Goal: Task Accomplishment & Management: Use online tool/utility

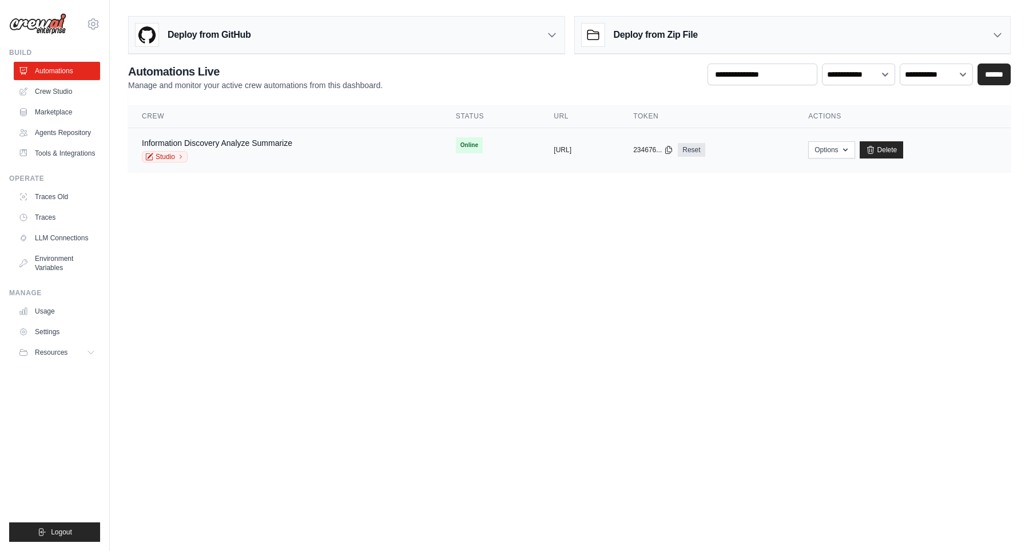
click at [348, 161] on div "Information Discovery Analyze Summarize Studio" at bounding box center [285, 149] width 287 height 25
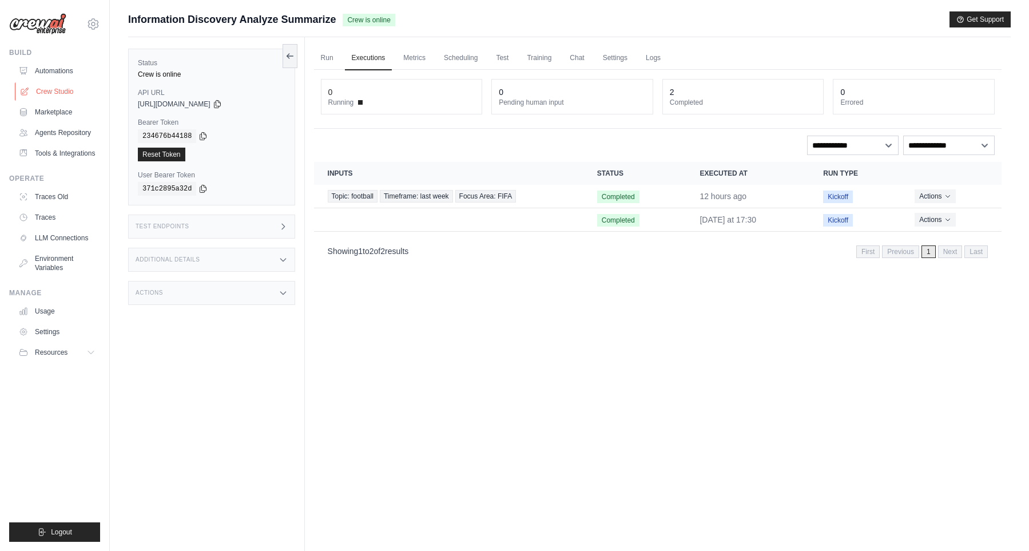
click at [53, 92] on link "Crew Studio" at bounding box center [58, 91] width 86 height 18
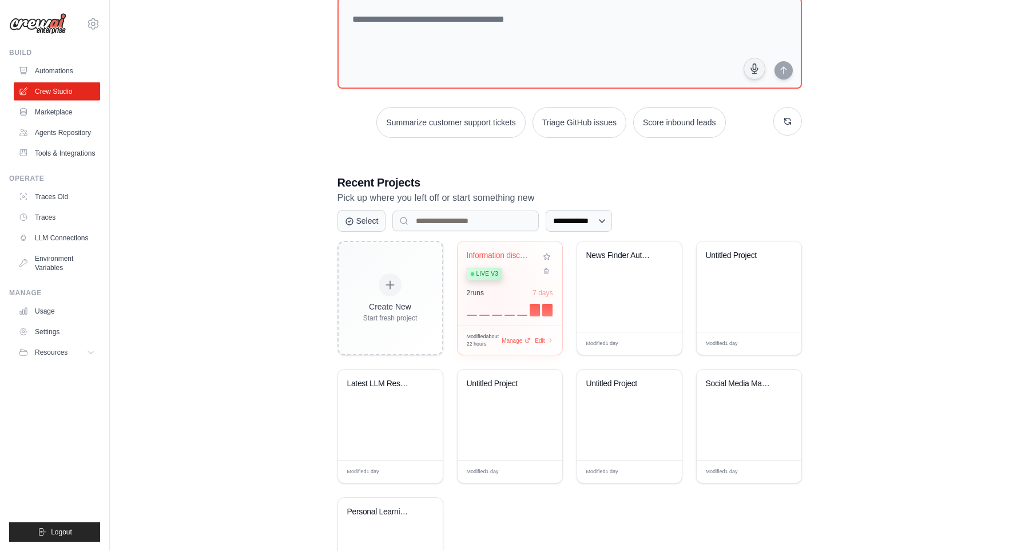
scroll to position [79, 0]
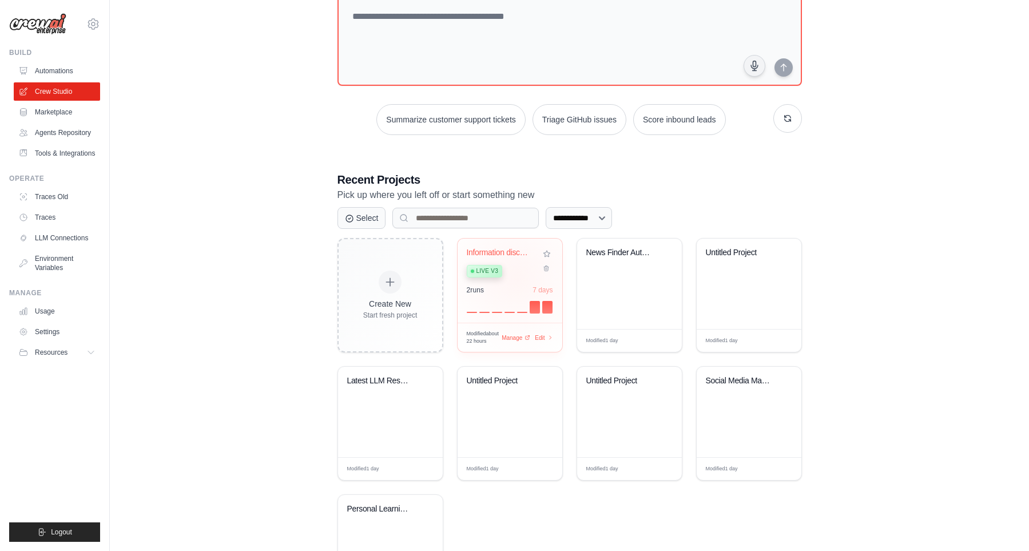
click at [516, 272] on div "Live v3" at bounding box center [501, 270] width 69 height 15
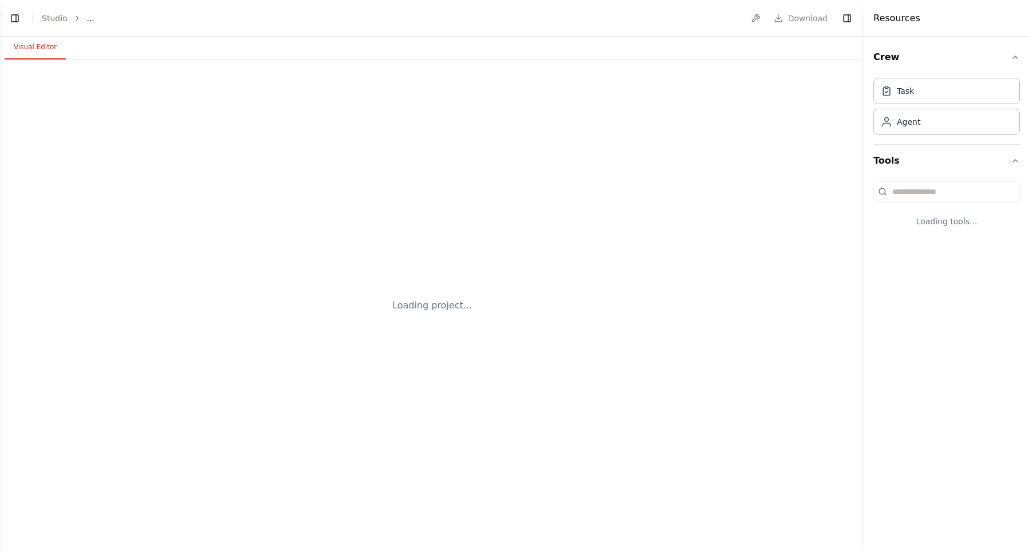
select select "****"
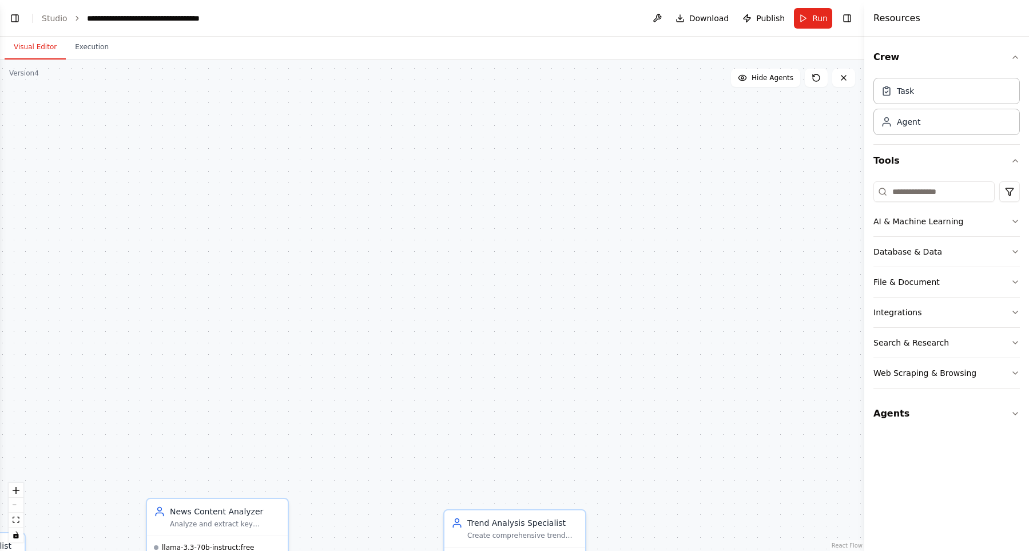
drag, startPoint x: 559, startPoint y: 252, endPoint x: 683, endPoint y: 191, distance: 138.4
click at [684, 155] on div ".deletable-edge-delete-btn { width: 20px; height: 20px; border: 0px solid #ffff…" at bounding box center [432, 305] width 864 height 491
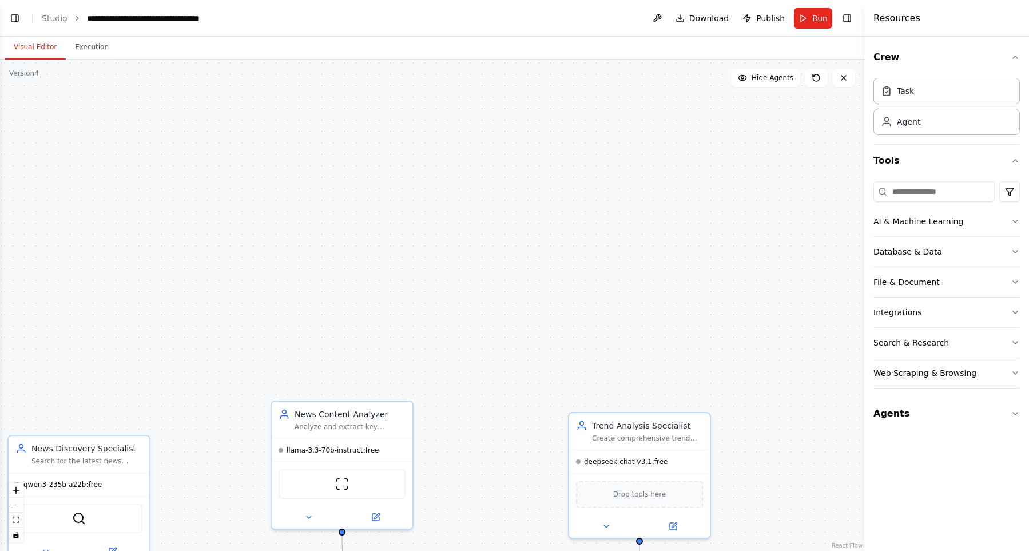
drag, startPoint x: 643, startPoint y: 229, endPoint x: 640, endPoint y: 206, distance: 23.0
click at [663, 174] on div ".deletable-edge-delete-btn { width: 20px; height: 20px; border: 0px solid #ffff…" at bounding box center [432, 305] width 864 height 491
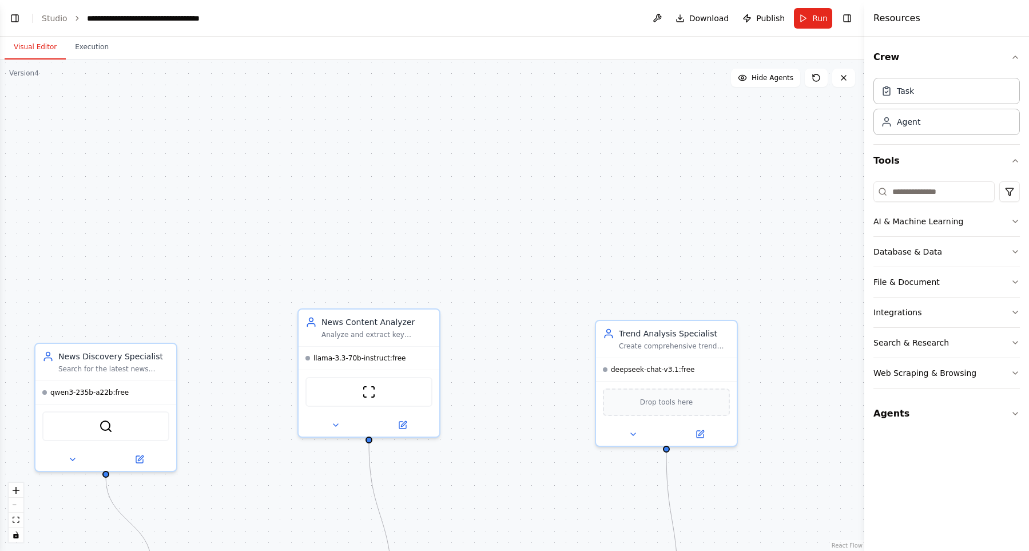
drag, startPoint x: 606, startPoint y: 193, endPoint x: 695, endPoint y: 151, distance: 98.5
click at [684, 153] on div ".deletable-edge-delete-btn { width: 20px; height: 20px; border: 0px solid #ffff…" at bounding box center [432, 305] width 864 height 491
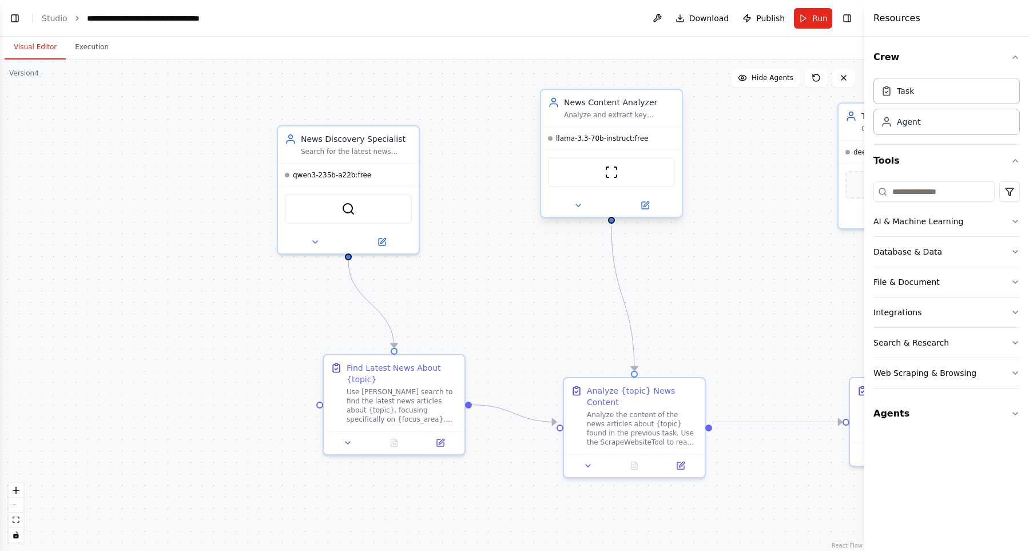
drag, startPoint x: 701, startPoint y: 133, endPoint x: 644, endPoint y: 195, distance: 83.4
click at [721, 121] on div ".deletable-edge-delete-btn { width: 20px; height: 20px; border: 0px solid #ffff…" at bounding box center [432, 305] width 864 height 491
drag, startPoint x: 495, startPoint y: 308, endPoint x: 464, endPoint y: 304, distance: 31.7
click at [464, 304] on div ".deletable-edge-delete-btn { width: 20px; height: 20px; border: 0px solid #ffff…" at bounding box center [432, 305] width 864 height 491
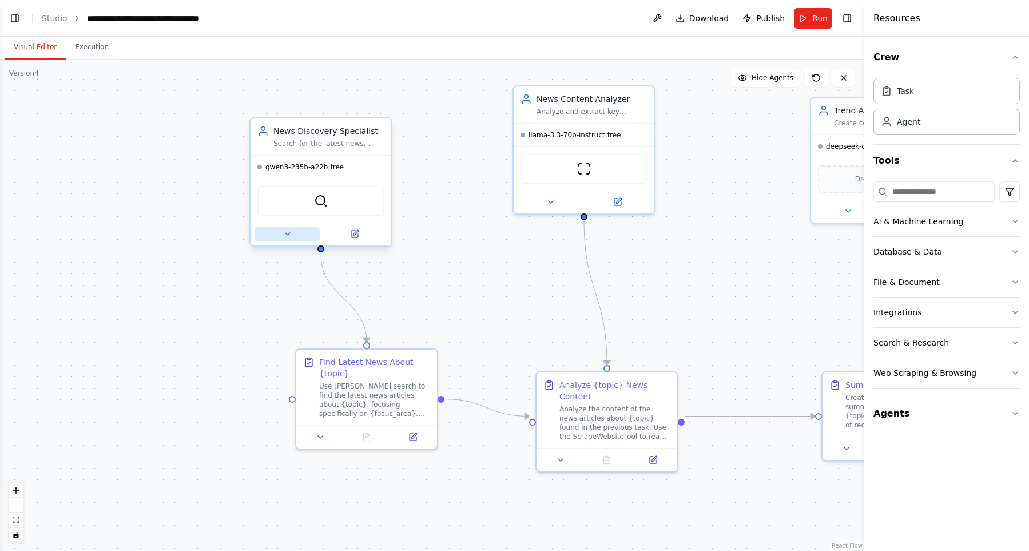
click at [292, 240] on button at bounding box center [287, 234] width 65 height 14
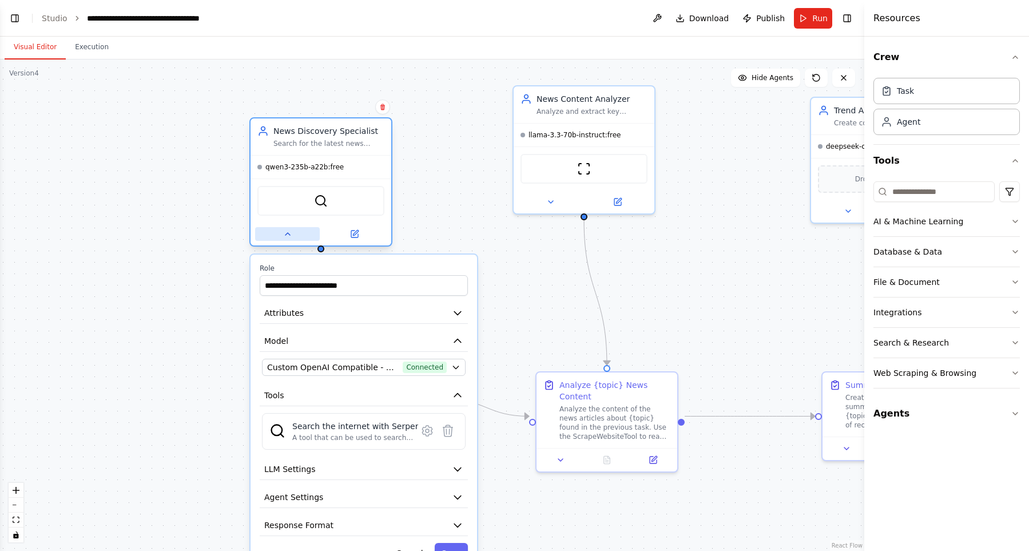
click at [292, 240] on button at bounding box center [287, 234] width 65 height 14
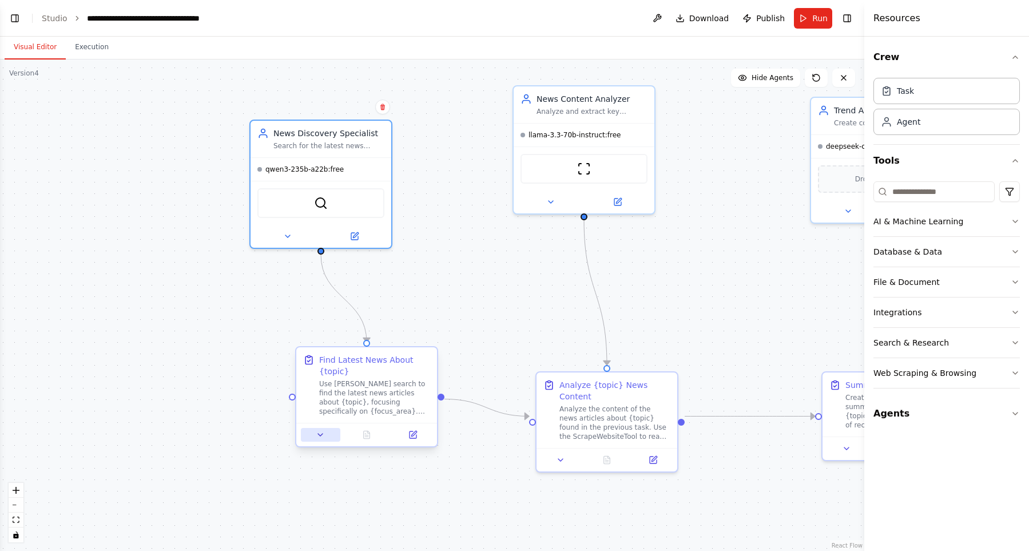
scroll to position [12256, 0]
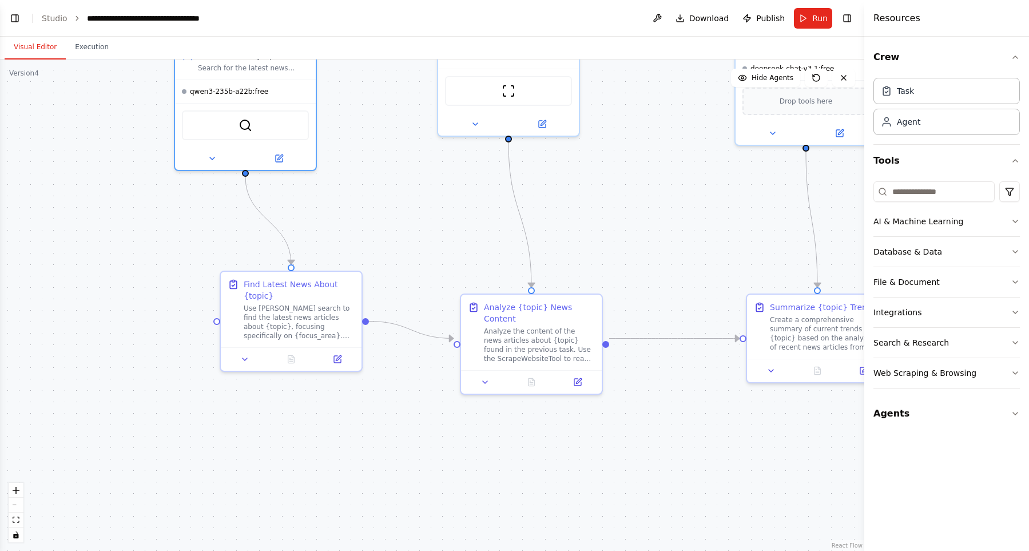
drag, startPoint x: 478, startPoint y: 285, endPoint x: 430, endPoint y: 225, distance: 76.9
click at [430, 225] on div ".deletable-edge-delete-btn { width: 20px; height: 20px; border: 0px solid #ffff…" at bounding box center [432, 305] width 864 height 491
click at [487, 376] on div at bounding box center [531, 379] width 141 height 23
click at [488, 375] on icon at bounding box center [485, 379] width 9 height 9
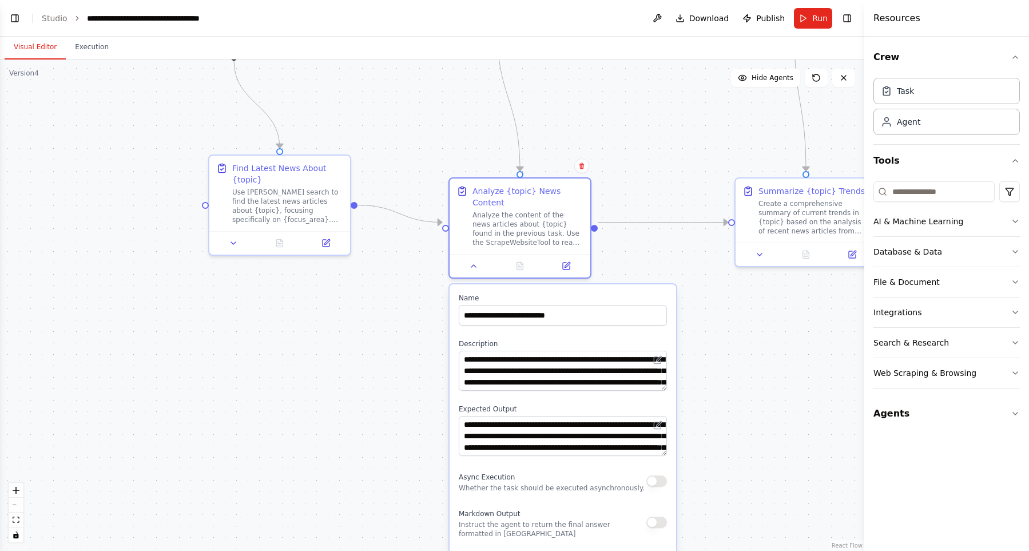
drag, startPoint x: 733, startPoint y: 444, endPoint x: 723, endPoint y: 323, distance: 121.2
click at [723, 323] on div ".deletable-edge-delete-btn { width: 20px; height: 20px; border: 0px solid #ffff…" at bounding box center [432, 305] width 864 height 491
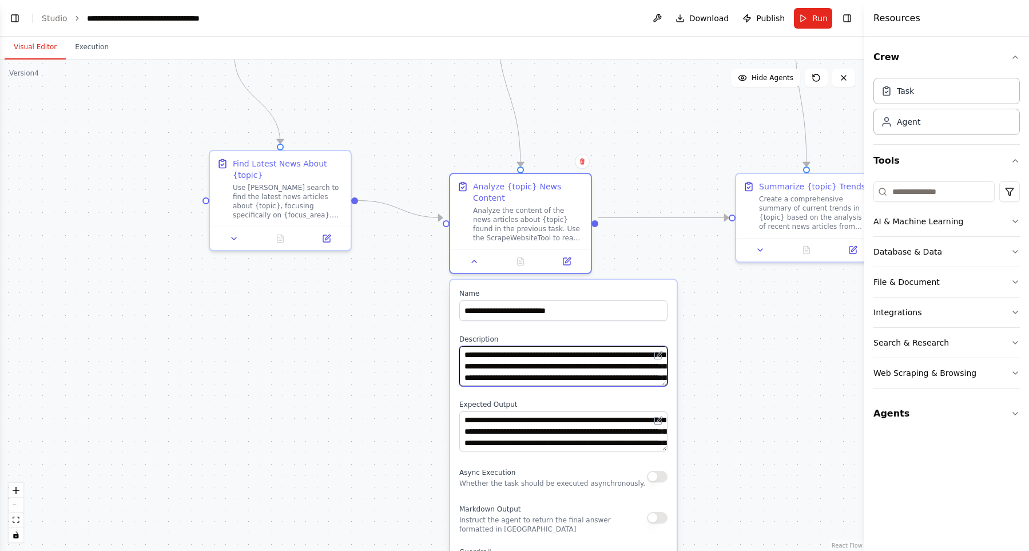
click at [600, 363] on textarea "**********" at bounding box center [563, 366] width 208 height 40
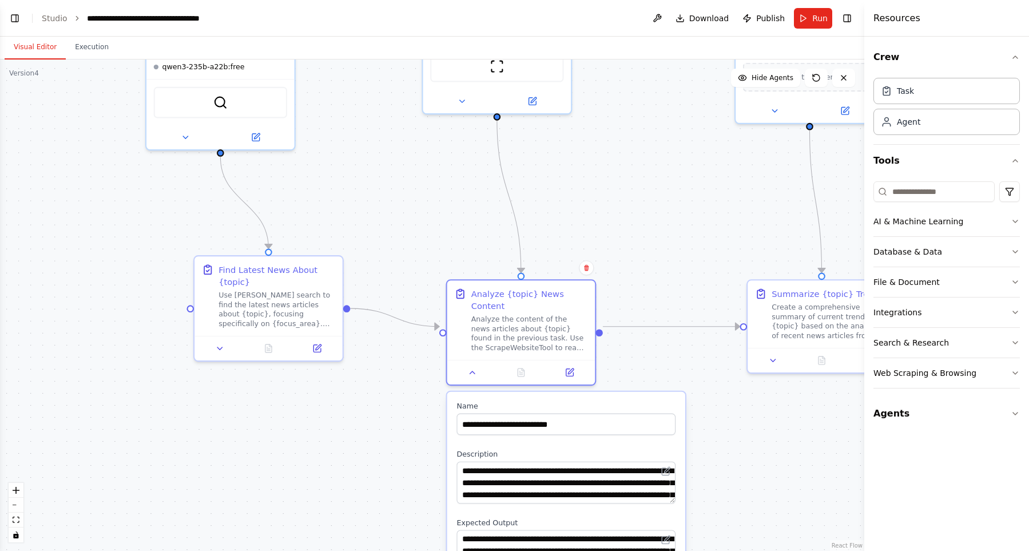
drag, startPoint x: 673, startPoint y: 184, endPoint x: 682, endPoint y: 271, distance: 87.4
click at [682, 271] on div ".deletable-edge-delete-btn { width: 20px; height: 20px; border: 0px solid #ffff…" at bounding box center [432, 305] width 864 height 491
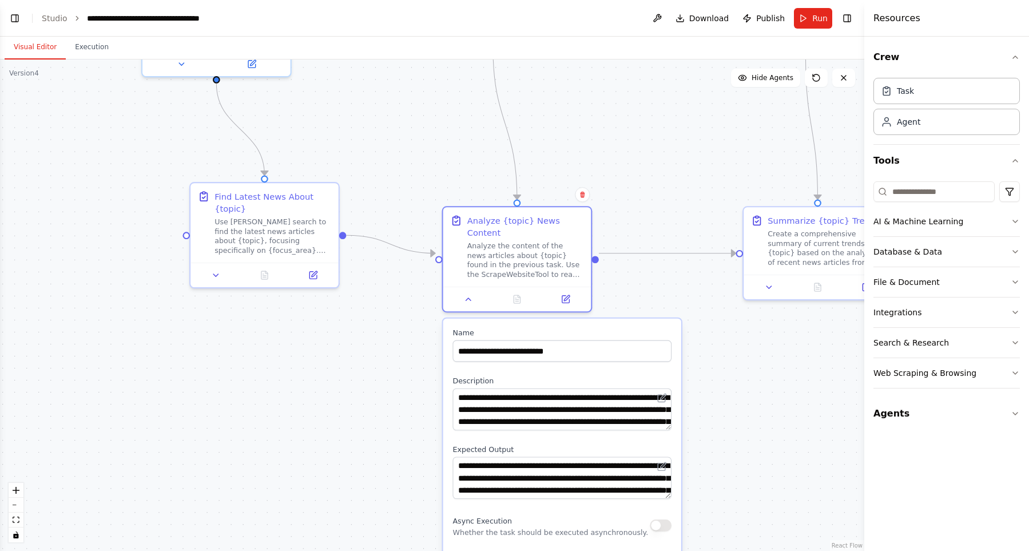
drag, startPoint x: 669, startPoint y: 238, endPoint x: 654, endPoint y: 175, distance: 64.7
click at [654, 175] on div ".deletable-edge-delete-btn { width: 20px; height: 20px; border: 0px solid #ffff…" at bounding box center [432, 305] width 864 height 491
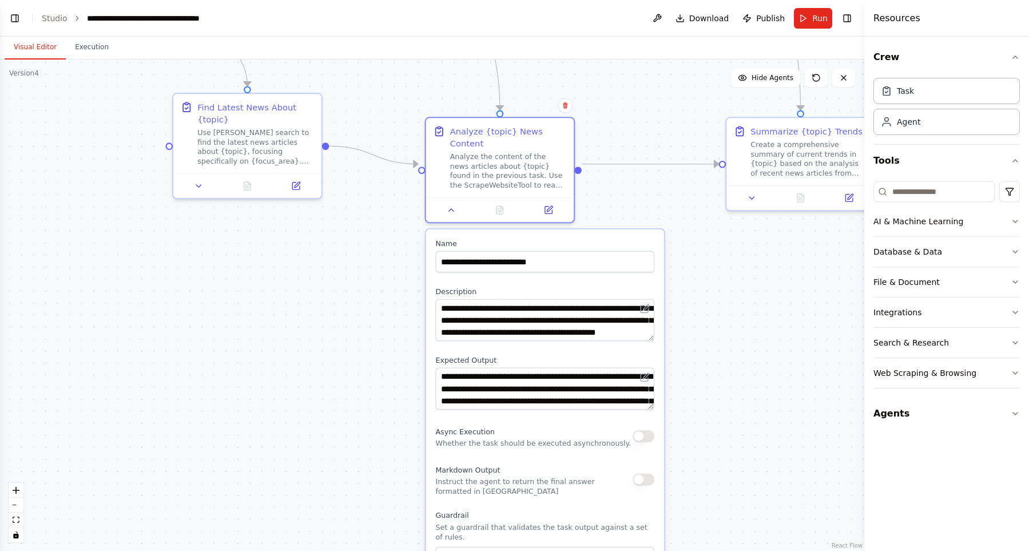
drag, startPoint x: 727, startPoint y: 415, endPoint x: 709, endPoint y: 325, distance: 91.4
click at [709, 325] on div ".deletable-edge-delete-btn { width: 20px; height: 20px; border: 0px solid #ffff…" at bounding box center [432, 305] width 864 height 491
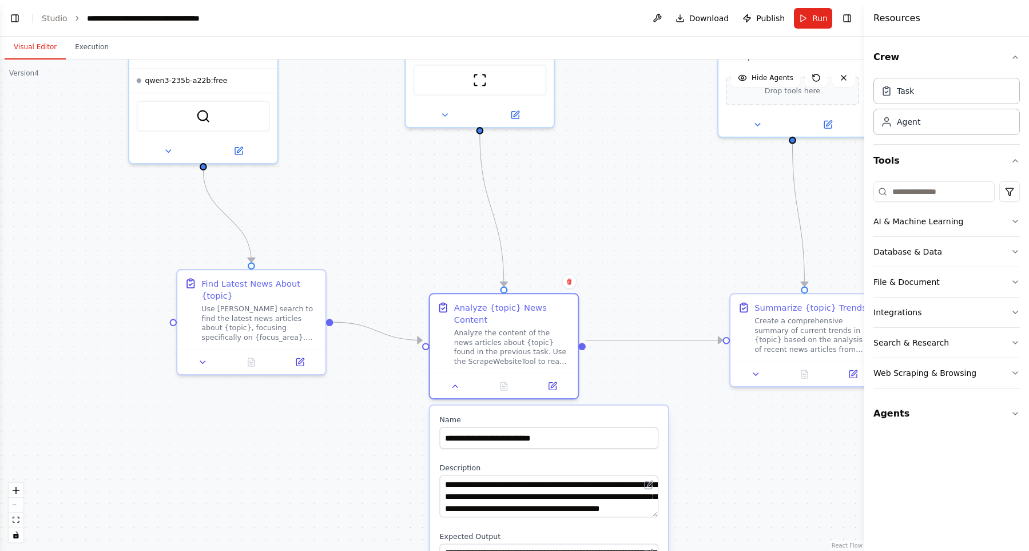
drag, startPoint x: 659, startPoint y: 102, endPoint x: 663, endPoint y: 276, distance: 174.5
click at [663, 276] on div ".deletable-edge-delete-btn { width: 20px; height: 20px; border: 0px solid #ffff…" at bounding box center [432, 305] width 864 height 491
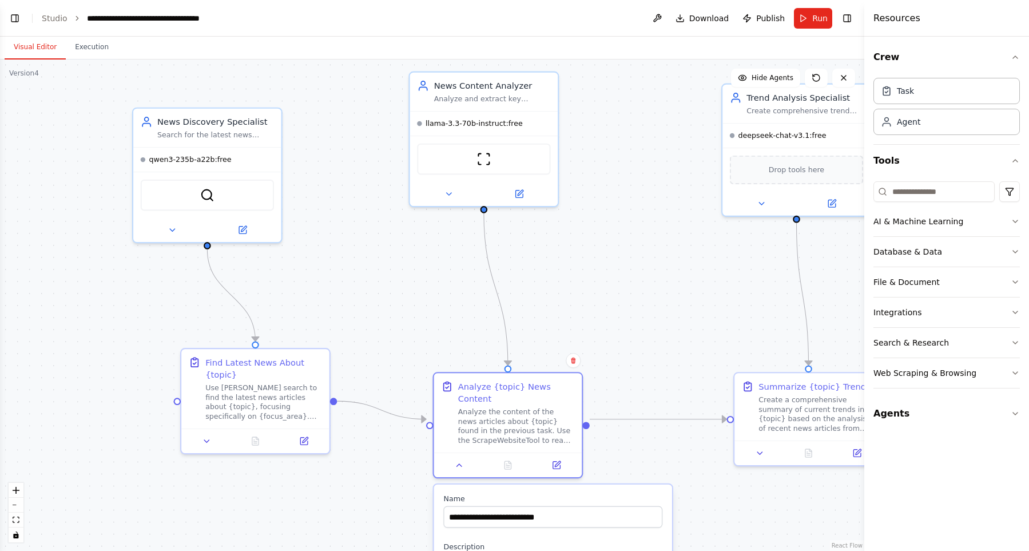
drag, startPoint x: 665, startPoint y: 257, endPoint x: 669, endPoint y: 354, distance: 96.8
click at [669, 354] on div ".deletable-edge-delete-btn { width: 20px; height: 20px; border: 0px solid #ffff…" at bounding box center [432, 305] width 864 height 491
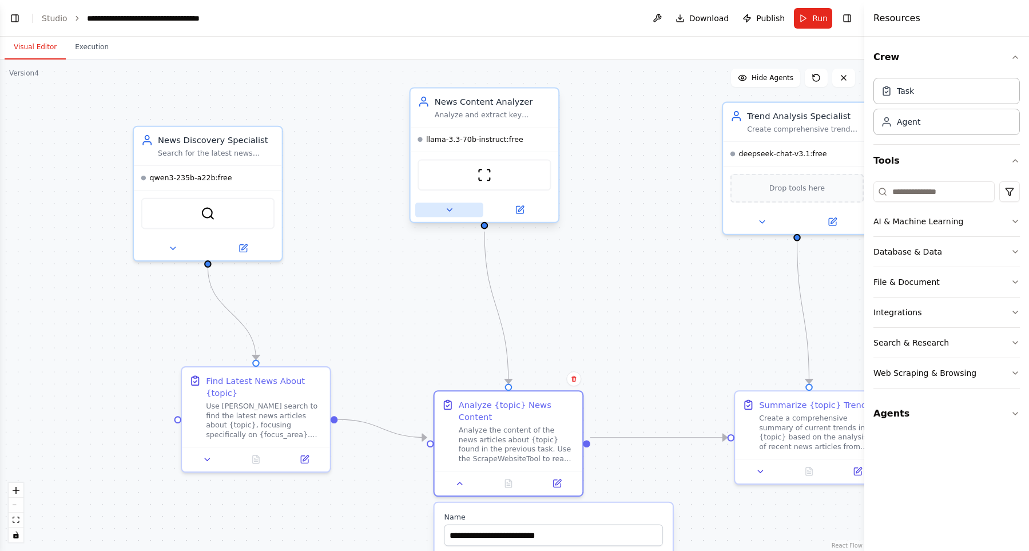
click at [451, 213] on icon at bounding box center [450, 210] width 10 height 10
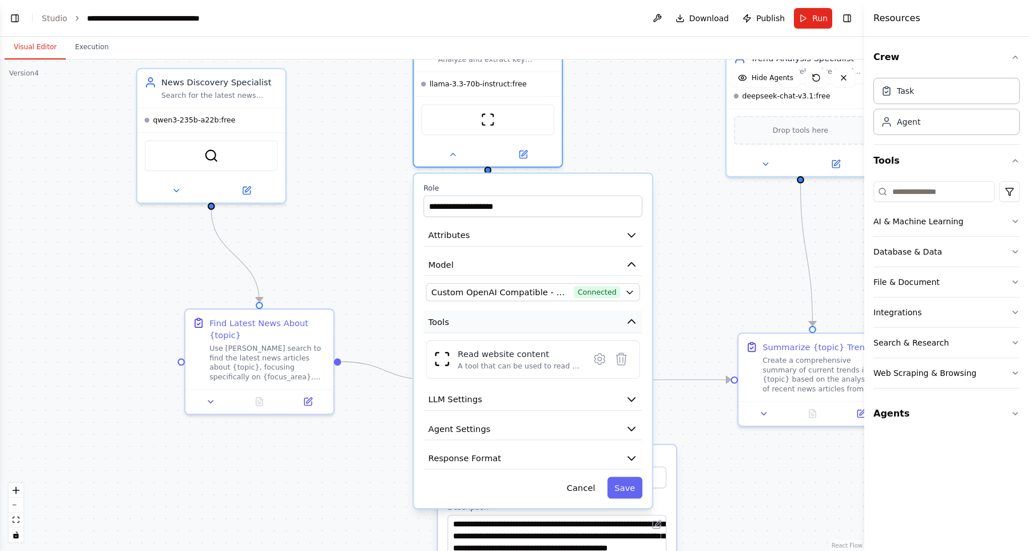
drag, startPoint x: 708, startPoint y: 340, endPoint x: 641, endPoint y: 327, distance: 68.7
click at [712, 283] on div ".deletable-edge-delete-btn { width: 20px; height: 20px; border: 0px solid #ffff…" at bounding box center [432, 305] width 864 height 491
click at [570, 362] on div "Read website content A tool that can be used to read a website content." at bounding box center [520, 359] width 124 height 23
click at [525, 362] on div "Read website content A tool that can be used to read a website content." at bounding box center [520, 359] width 124 height 23
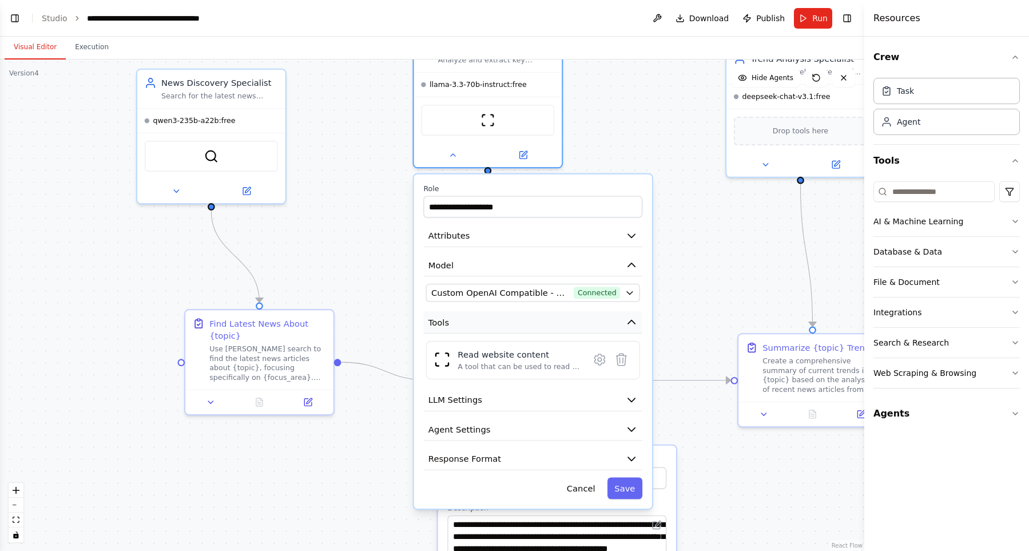
click at [633, 326] on icon "button" at bounding box center [632, 322] width 12 height 12
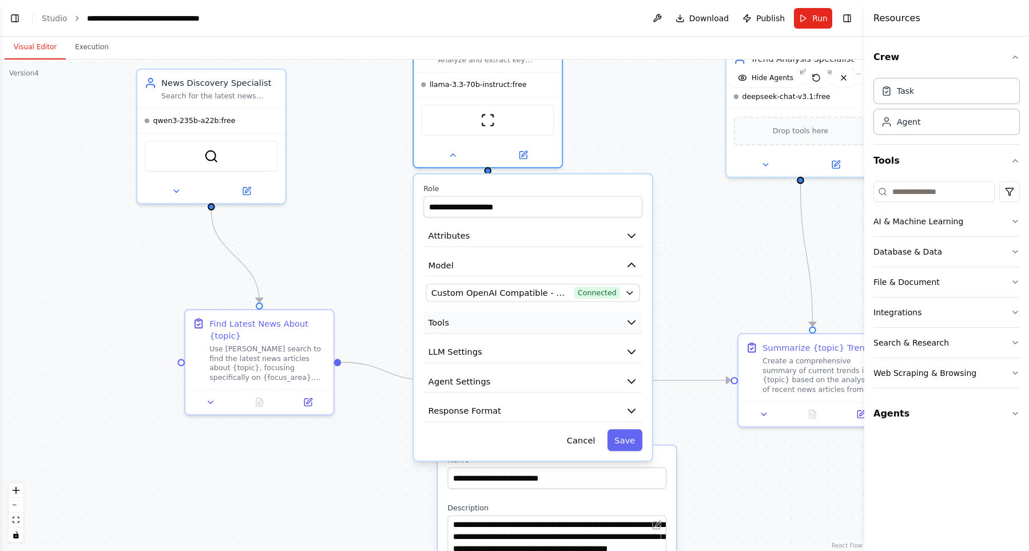
click at [633, 326] on icon "button" at bounding box center [632, 322] width 12 height 12
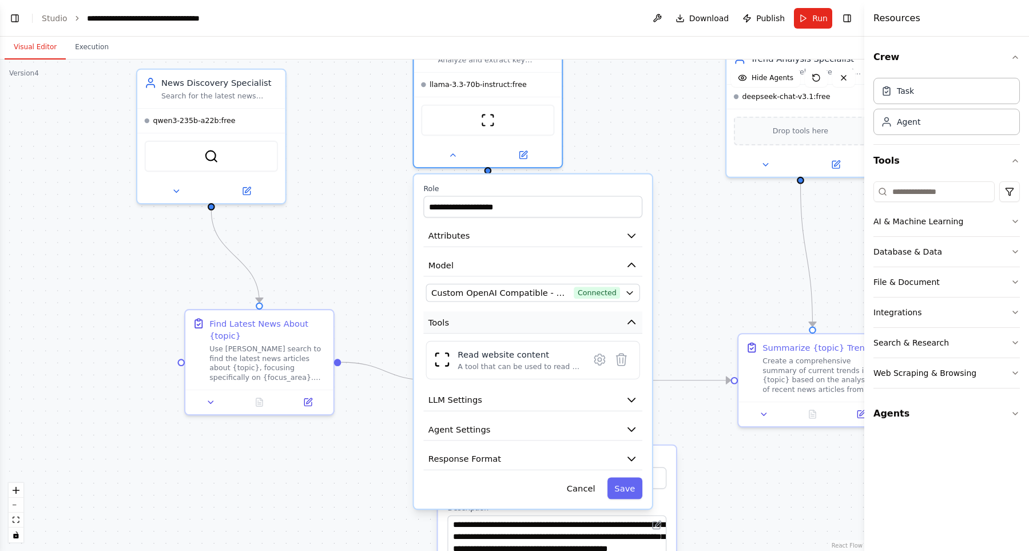
click at [633, 326] on icon "button" at bounding box center [632, 322] width 12 height 12
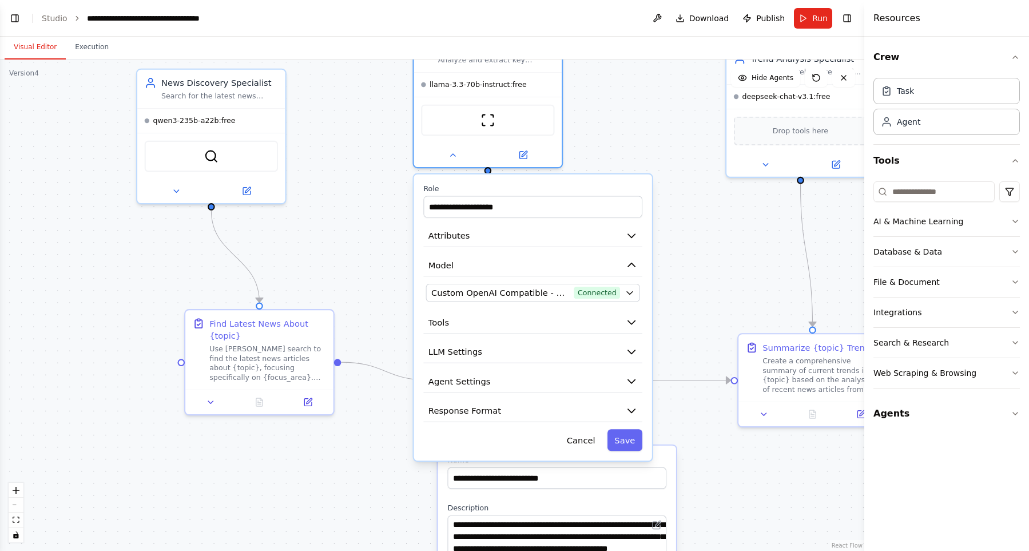
click at [728, 262] on div ".deletable-edge-delete-btn { width: 20px; height: 20px; border: 0px solid #ffff…" at bounding box center [432, 305] width 864 height 491
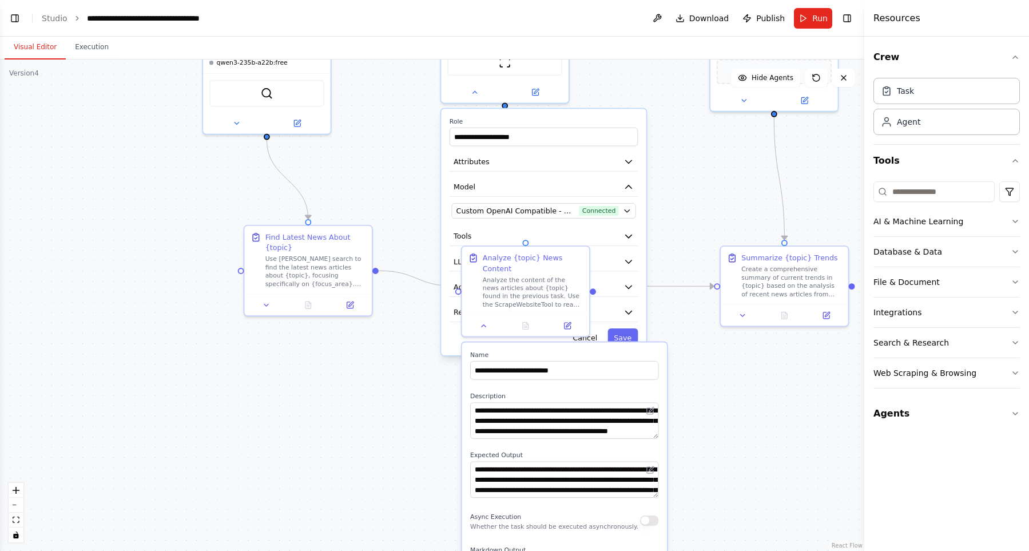
drag, startPoint x: 735, startPoint y: 485, endPoint x: 730, endPoint y: 399, distance: 86.5
click at [730, 399] on div ".deletable-edge-delete-btn { width: 20px; height: 20px; border: 0px solid #ffff…" at bounding box center [432, 305] width 864 height 491
click at [602, 402] on textarea "**********" at bounding box center [564, 420] width 188 height 36
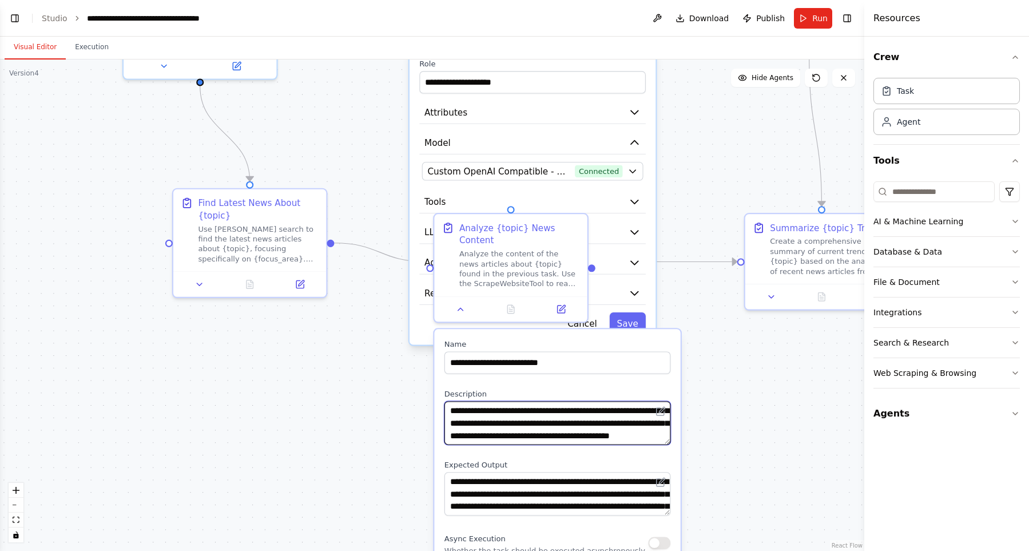
scroll to position [0, 0]
click at [615, 410] on textarea "**********" at bounding box center [558, 422] width 227 height 43
click at [602, 411] on textarea "**********" at bounding box center [558, 422] width 227 height 43
click at [601, 200] on button "Tools" at bounding box center [532, 202] width 227 height 23
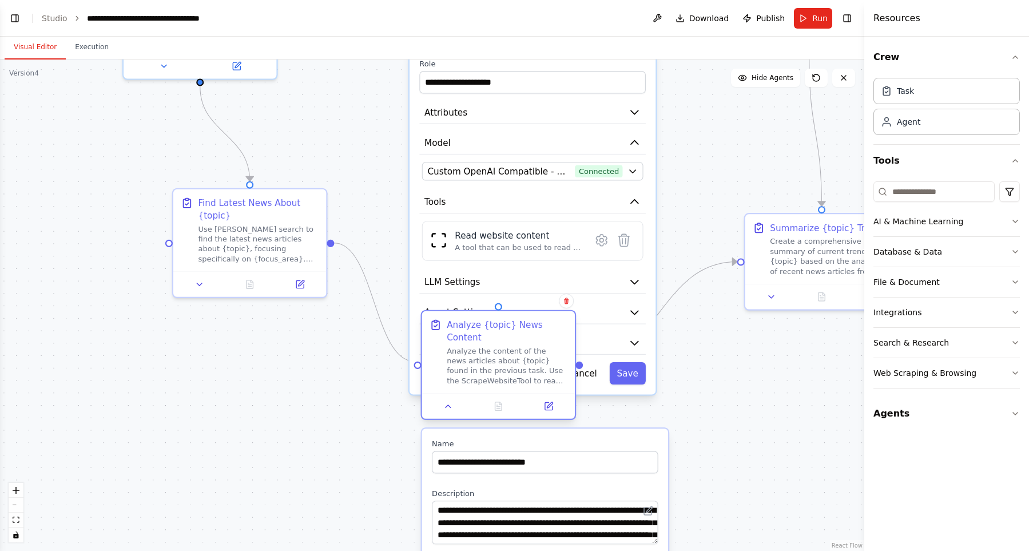
drag, startPoint x: 554, startPoint y: 239, endPoint x: 543, endPoint y: 343, distance: 105.3
click at [543, 346] on div "Analyze the content of the news articles about {topic} found in the previous ta…" at bounding box center [507, 366] width 121 height 40
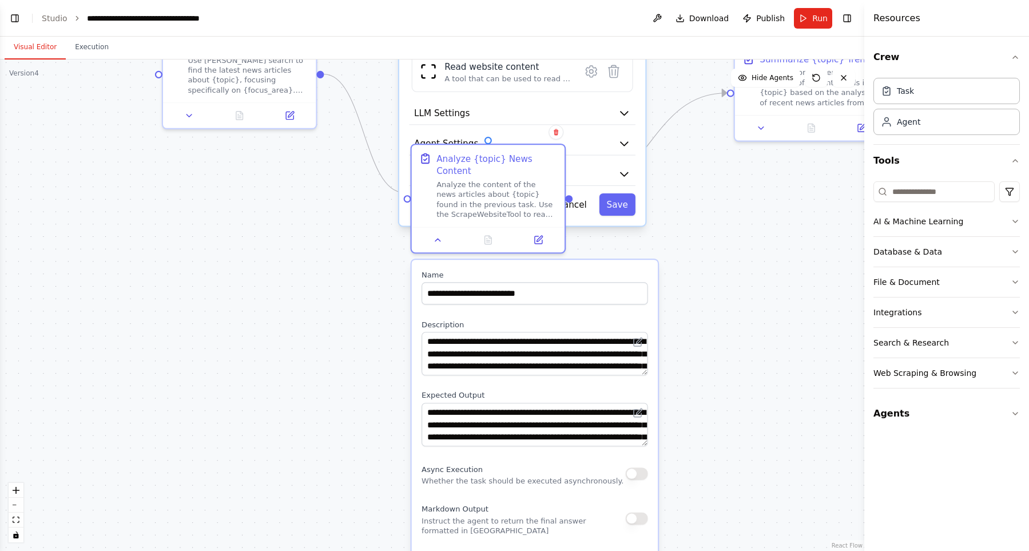
drag, startPoint x: 717, startPoint y: 359, endPoint x: 710, endPoint y: 208, distance: 151.2
click at [710, 208] on div ".deletable-edge-delete-btn { width: 20px; height: 20px; border: 0px solid #ffff…" at bounding box center [432, 305] width 864 height 491
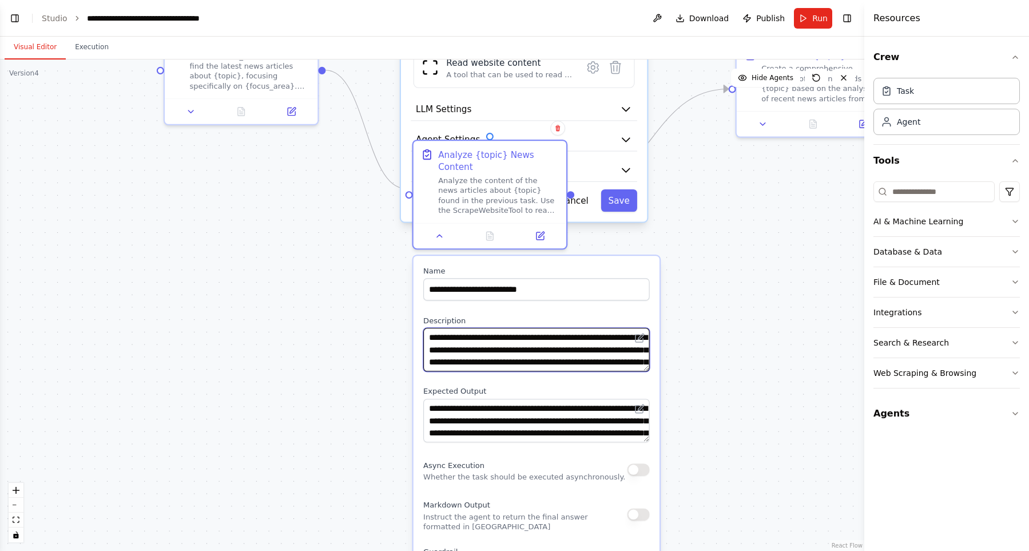
click at [593, 336] on textarea "**********" at bounding box center [536, 349] width 227 height 43
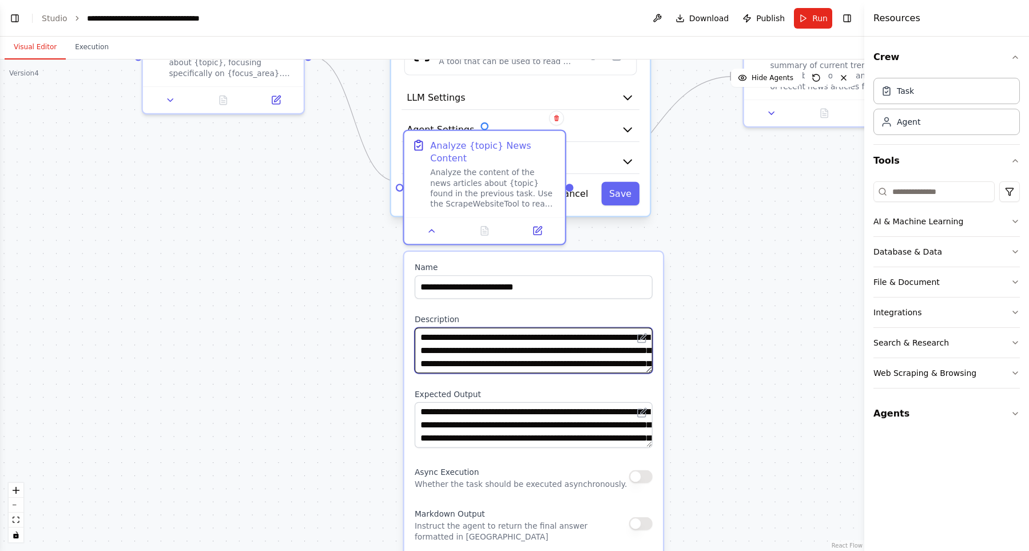
click at [597, 341] on textarea "**********" at bounding box center [534, 351] width 238 height 46
type textarea "**********"
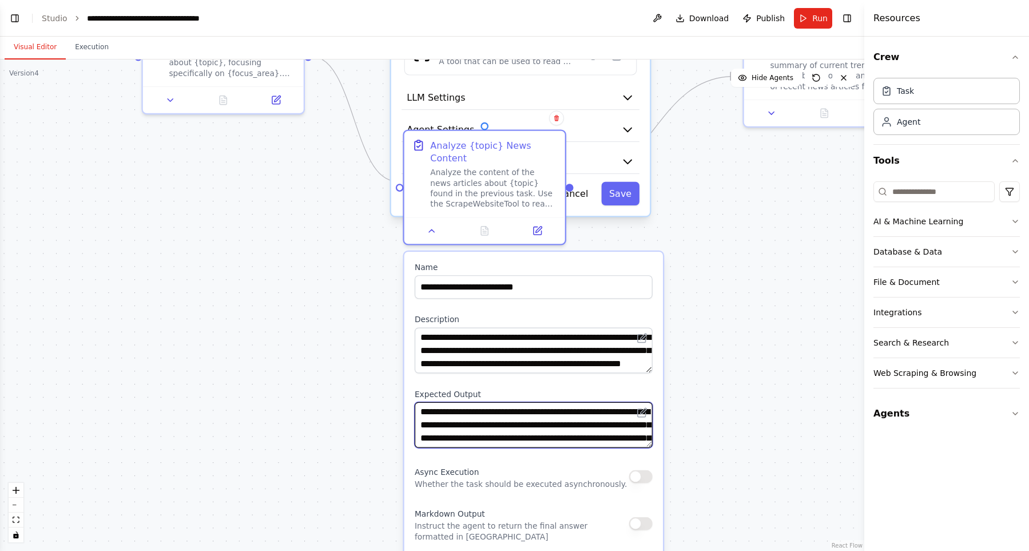
click at [593, 417] on textarea "**********" at bounding box center [534, 425] width 238 height 46
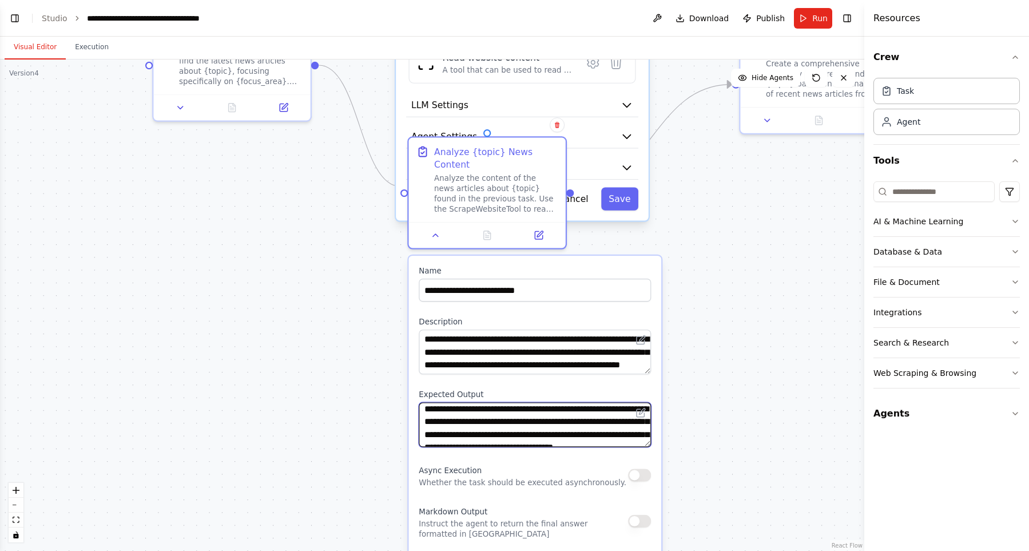
scroll to position [0, 0]
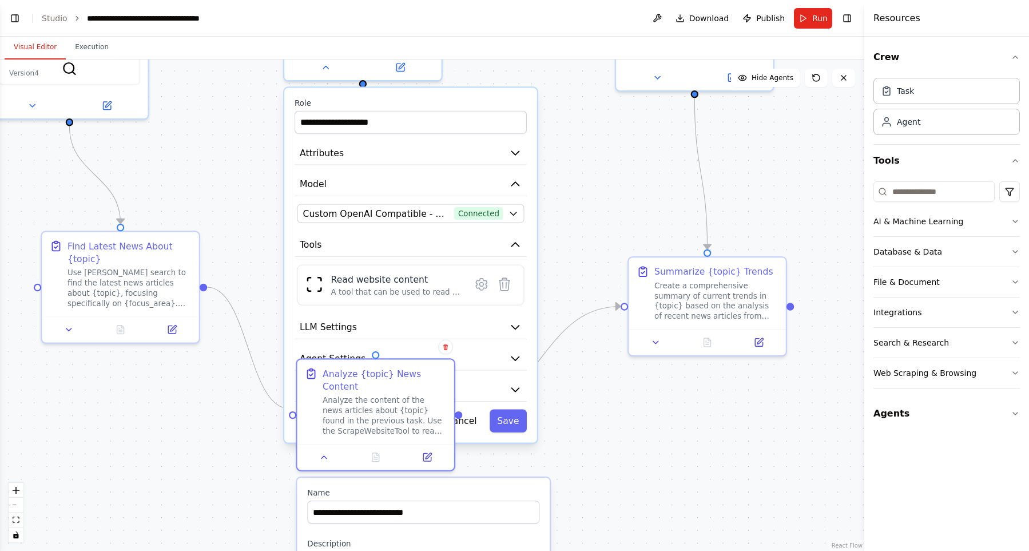
drag, startPoint x: 773, startPoint y: 227, endPoint x: 656, endPoint y: 444, distance: 246.8
click at [655, 452] on div ".deletable-edge-delete-btn { width: 20px; height: 20px; border: 0px solid #ffff…" at bounding box center [432, 305] width 864 height 491
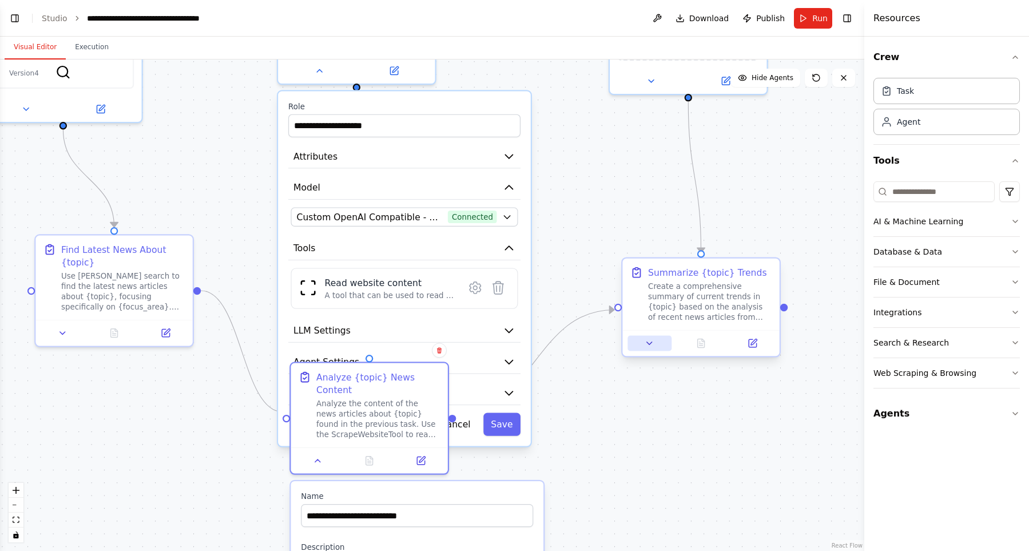
click at [650, 341] on icon at bounding box center [650, 343] width 10 height 10
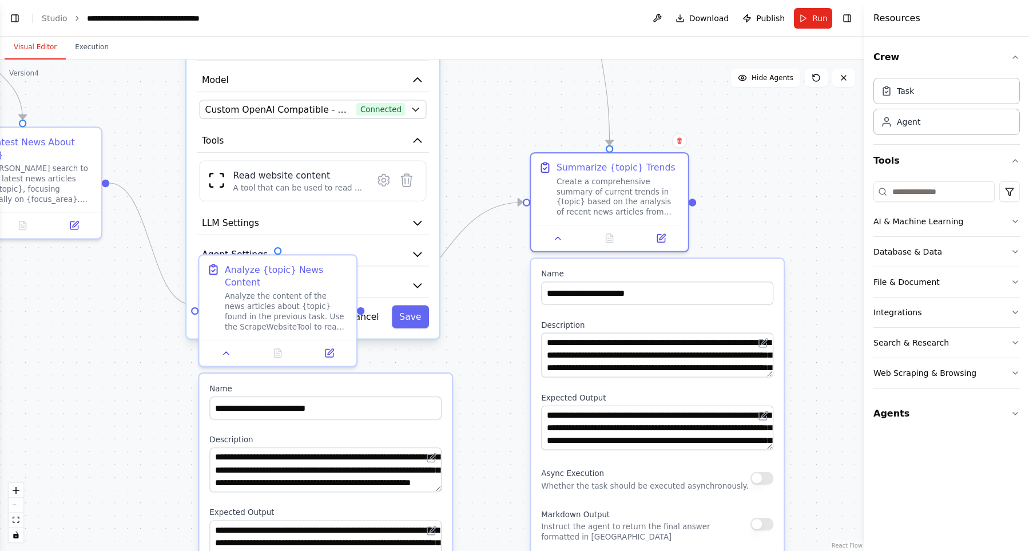
drag, startPoint x: 828, startPoint y: 296, endPoint x: 720, endPoint y: 209, distance: 138.8
click at [731, 202] on div ".deletable-edge-delete-btn { width: 20px; height: 20px; border: 0px solid #ffff…" at bounding box center [432, 305] width 864 height 491
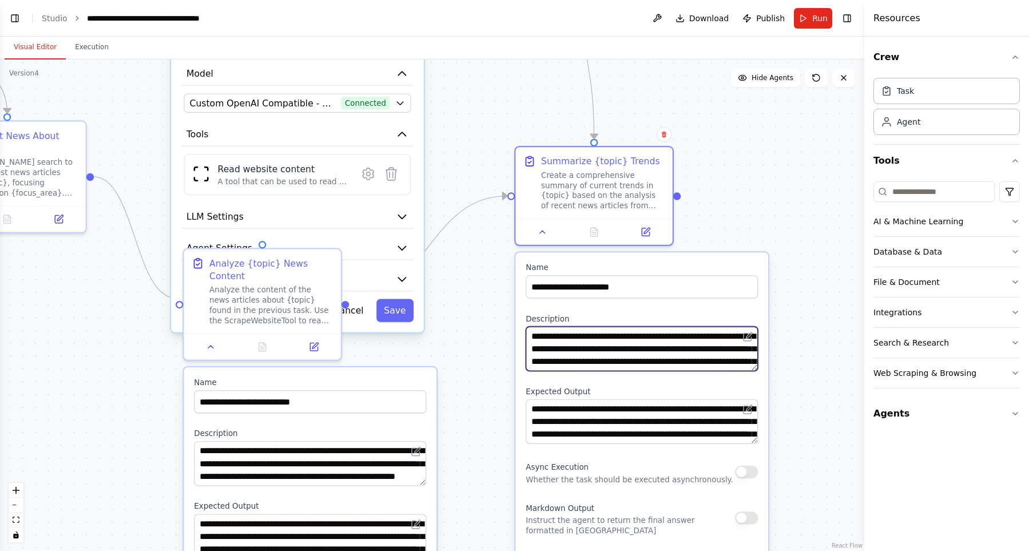
click at [621, 359] on textarea "**********" at bounding box center [642, 349] width 232 height 45
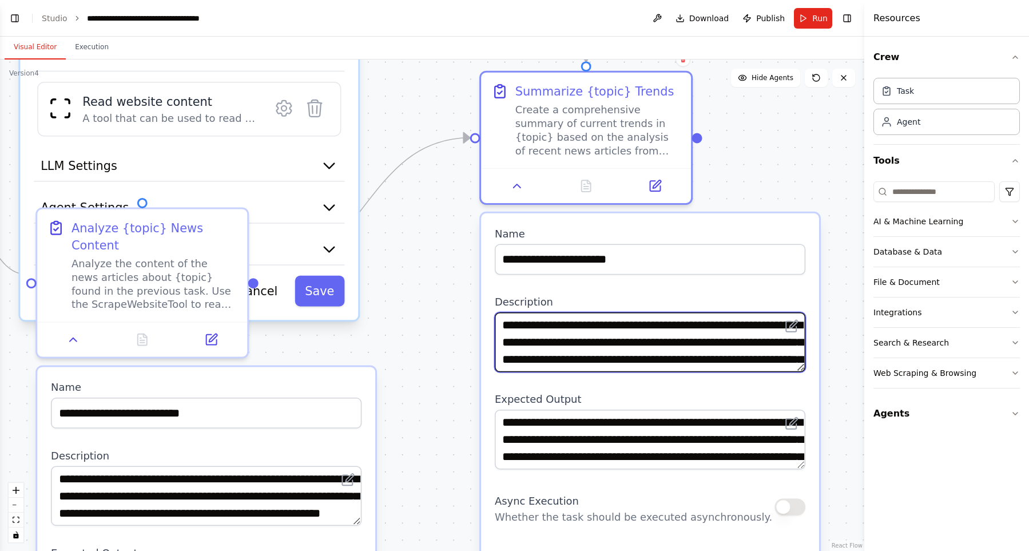
click at [704, 340] on textarea "**********" at bounding box center [650, 342] width 311 height 60
click at [709, 361] on textarea "**********" at bounding box center [650, 342] width 311 height 60
click at [656, 330] on textarea "**********" at bounding box center [650, 342] width 311 height 60
click at [647, 342] on textarea "**********" at bounding box center [650, 342] width 311 height 60
click at [661, 356] on textarea "**********" at bounding box center [650, 342] width 311 height 60
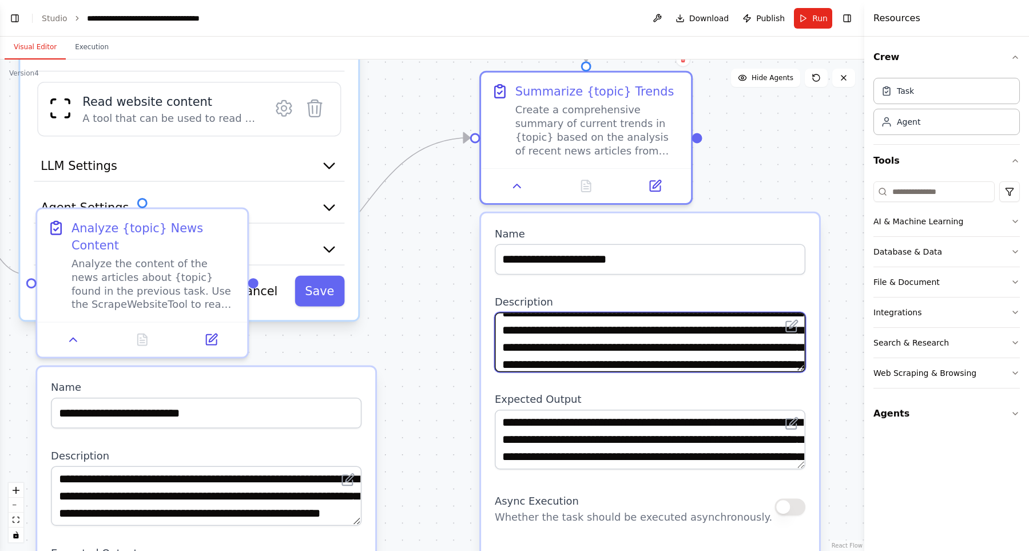
scroll to position [19, 0]
click at [670, 330] on textarea "**********" at bounding box center [650, 342] width 311 height 60
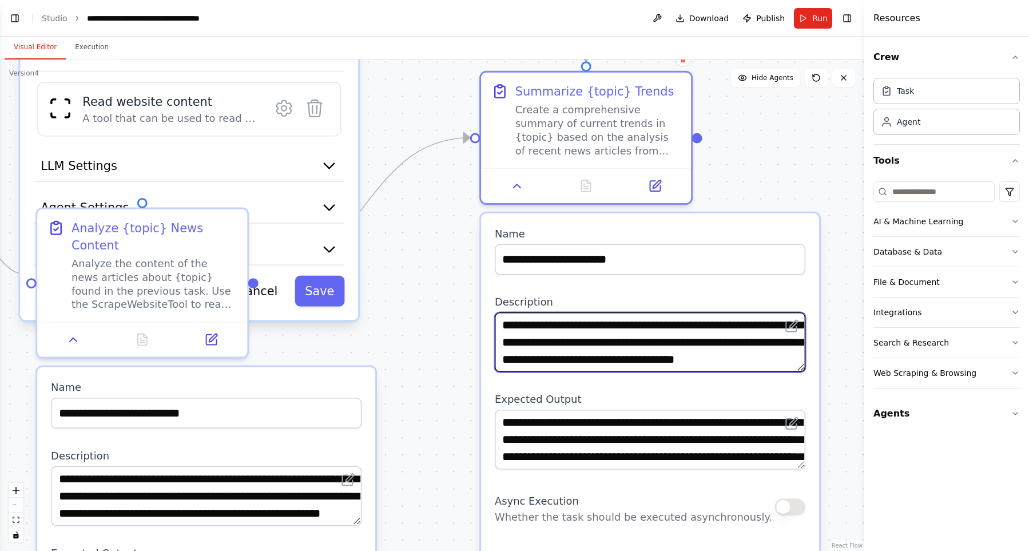
scroll to position [57, 0]
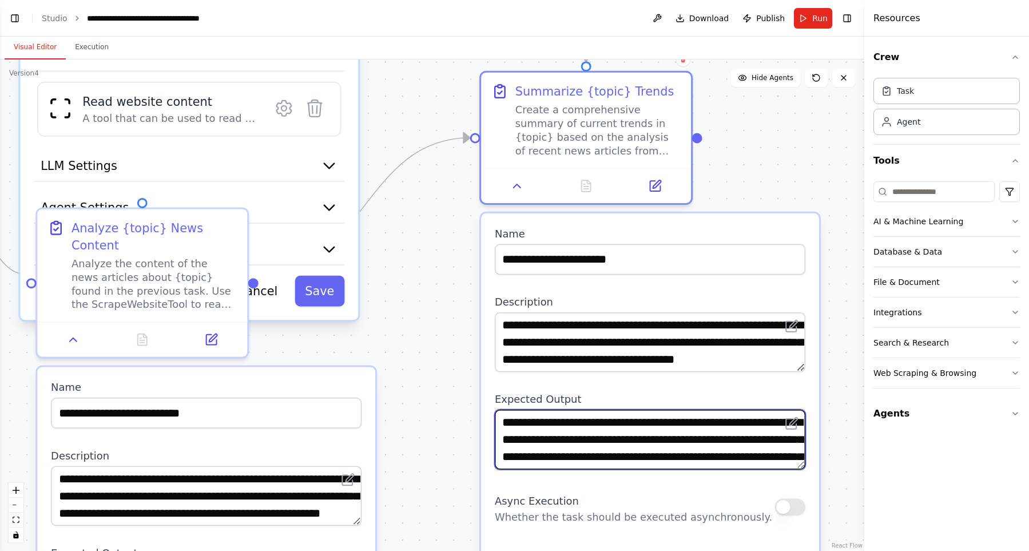
click at [678, 440] on textarea "**********" at bounding box center [650, 440] width 311 height 60
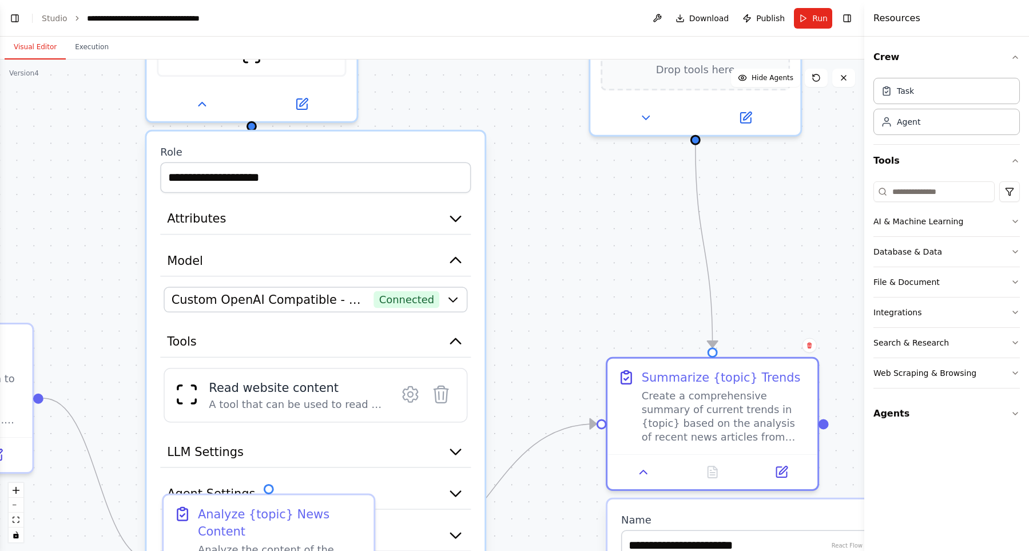
drag, startPoint x: 438, startPoint y: 270, endPoint x: 565, endPoint y: 556, distance: 312.8
click at [565, 550] on div ".deletable-edge-delete-btn { width: 20px; height: 20px; border: 0px solid #ffff…" at bounding box center [432, 305] width 864 height 491
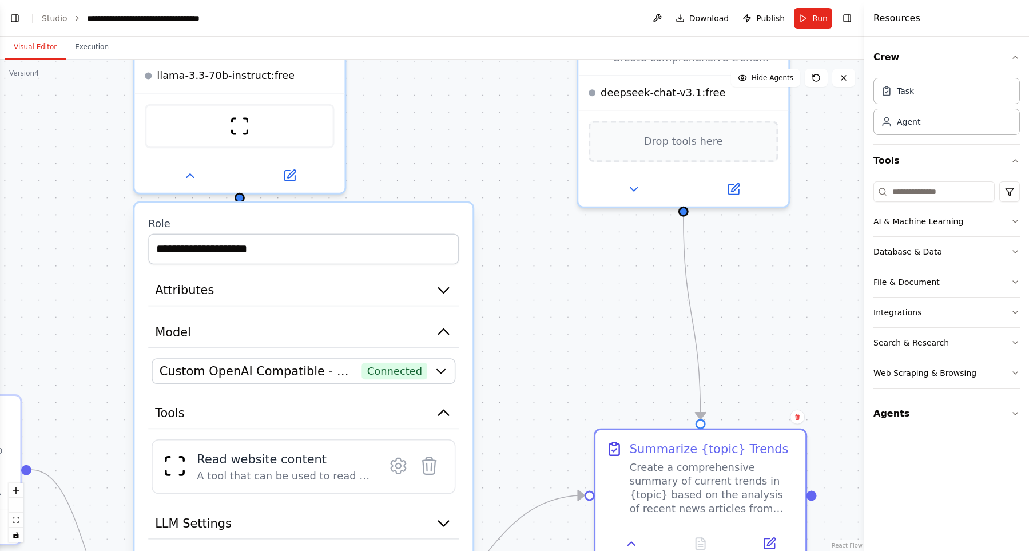
drag, startPoint x: 591, startPoint y: 305, endPoint x: 577, endPoint y: 409, distance: 104.5
click at [577, 409] on div ".deletable-edge-delete-btn { width: 20px; height: 20px; border: 0px solid #ffff…" at bounding box center [432, 305] width 864 height 491
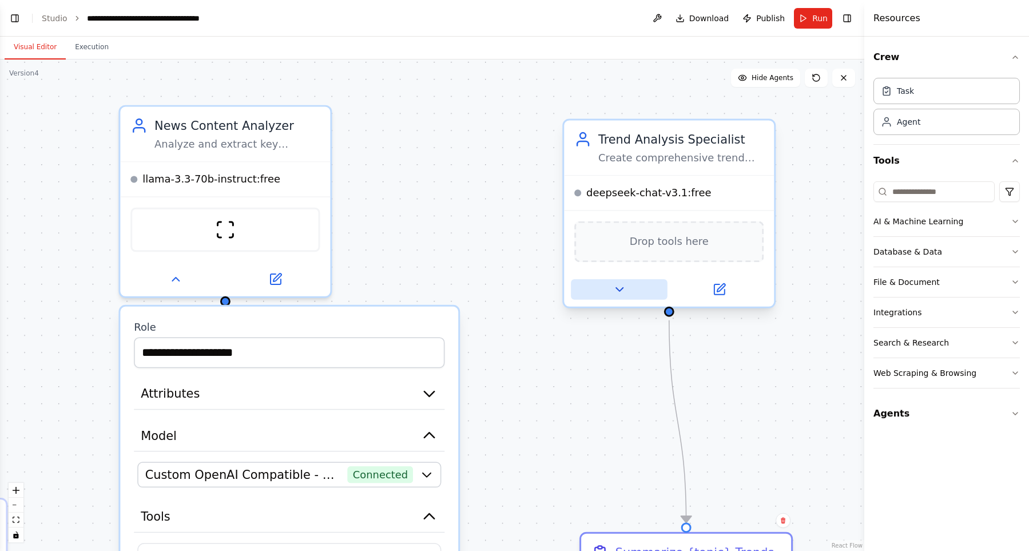
click at [605, 291] on button at bounding box center [619, 289] width 97 height 21
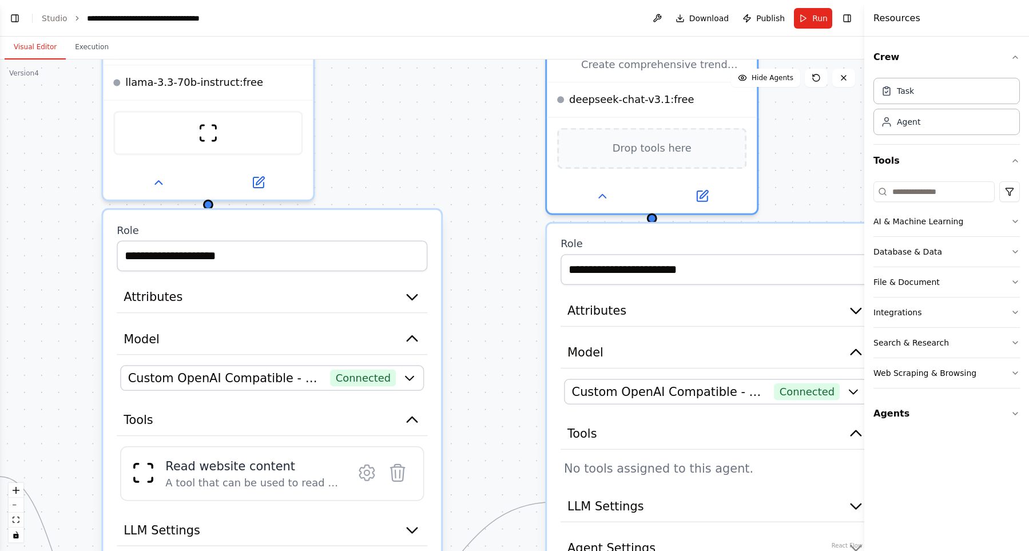
drag, startPoint x: 503, startPoint y: 391, endPoint x: 486, endPoint y: 296, distance: 95.9
click at [486, 296] on div ".deletable-edge-delete-btn { width: 20px; height: 20px; border: 0px solid #ffff…" at bounding box center [432, 305] width 864 height 491
click at [581, 206] on div at bounding box center [652, 193] width 210 height 34
click at [591, 197] on button at bounding box center [602, 193] width 97 height 21
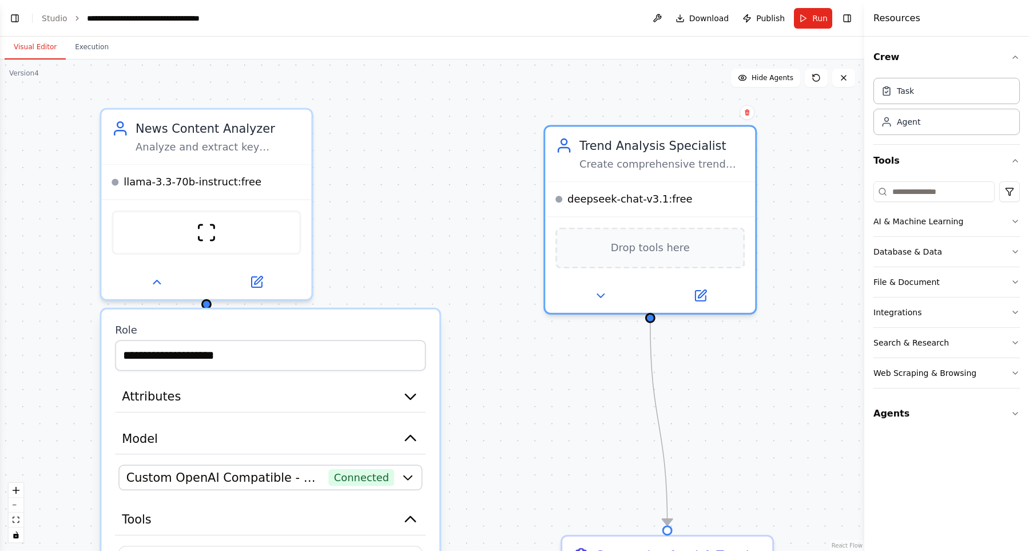
drag, startPoint x: 511, startPoint y: 360, endPoint x: 518, endPoint y: 379, distance: 20.6
click at [518, 379] on div ".deletable-edge-delete-btn { width: 20px; height: 20px; border: 0px solid #ffff…" at bounding box center [432, 305] width 864 height 491
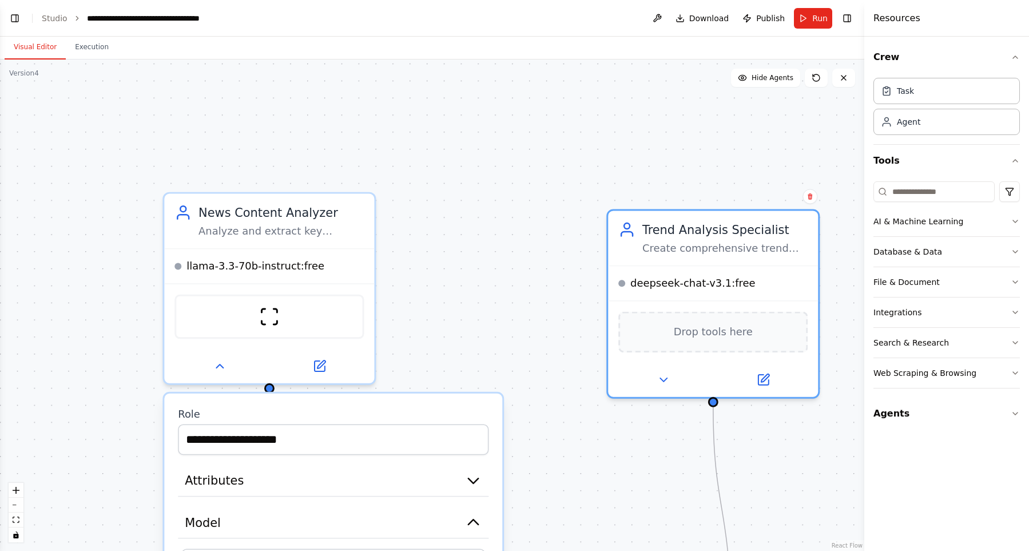
drag, startPoint x: 518, startPoint y: 379, endPoint x: 574, endPoint y: 445, distance: 86.0
click at [574, 445] on div ".deletable-edge-delete-btn { width: 20px; height: 20px; border: 0px solid #ffff…" at bounding box center [432, 305] width 864 height 491
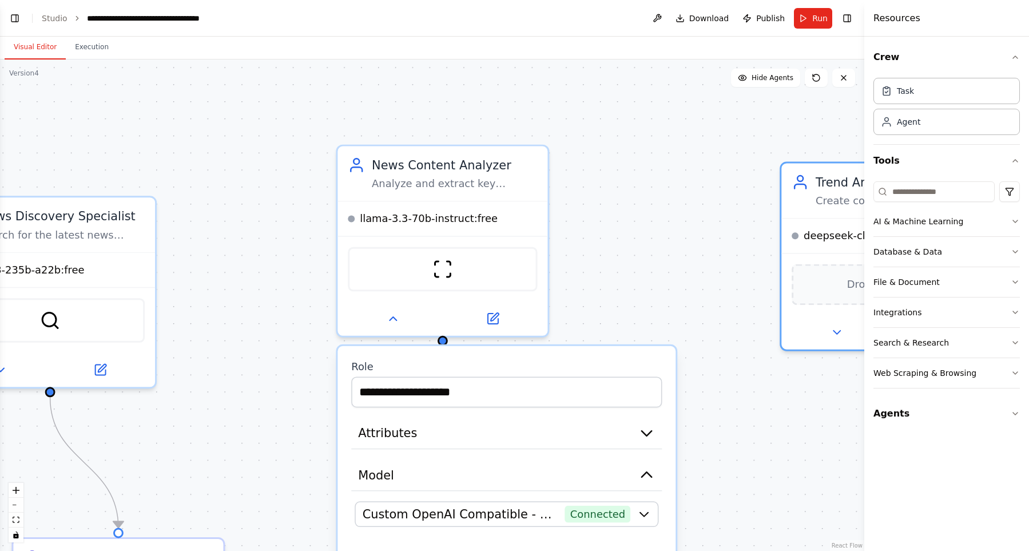
drag, startPoint x: 506, startPoint y: 271, endPoint x: 692, endPoint y: 218, distance: 193.2
click at [692, 218] on div ".deletable-edge-delete-btn { width: 20px; height: 20px; border: 0px solid #ffff…" at bounding box center [432, 305] width 864 height 491
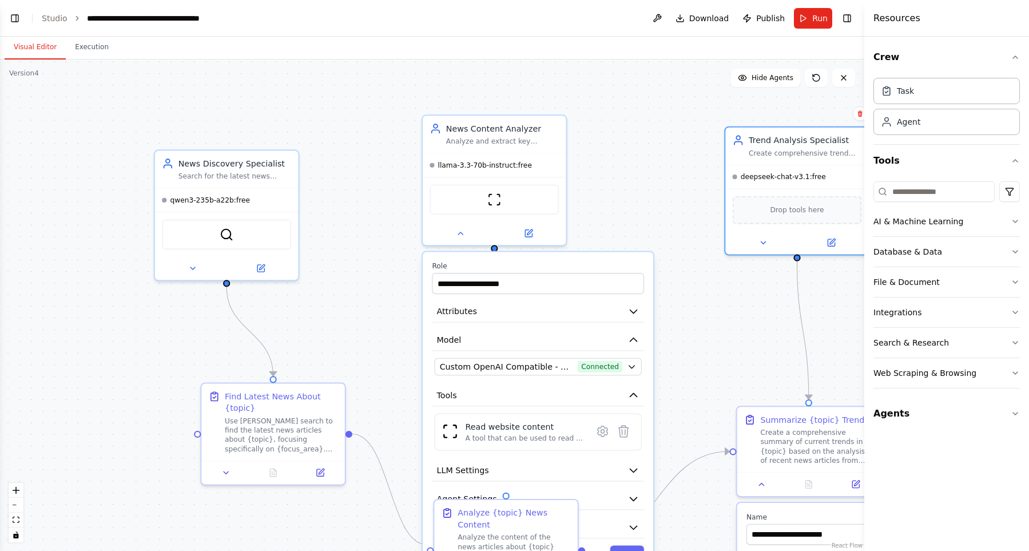
drag, startPoint x: 659, startPoint y: 237, endPoint x: 625, endPoint y: 188, distance: 59.2
click at [625, 188] on div ".deletable-edge-delete-btn { width: 20px; height: 20px; border: 0px solid #ffff…" at bounding box center [432, 305] width 864 height 491
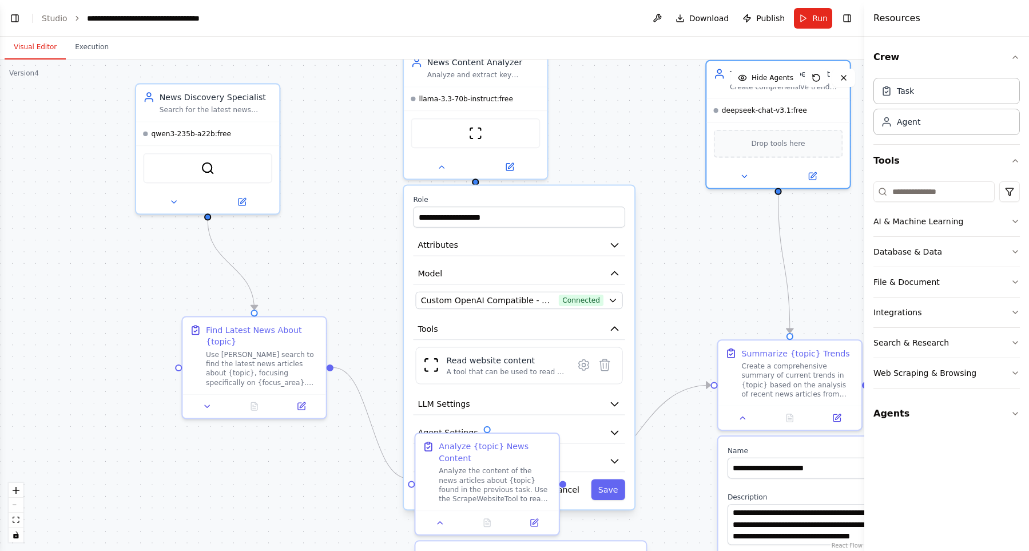
drag, startPoint x: 614, startPoint y: 140, endPoint x: 637, endPoint y: 168, distance: 36.3
click at [610, 119] on div ".deletable-edge-delete-btn { width: 20px; height: 20px; border: 0px solid #ffff…" at bounding box center [432, 305] width 864 height 491
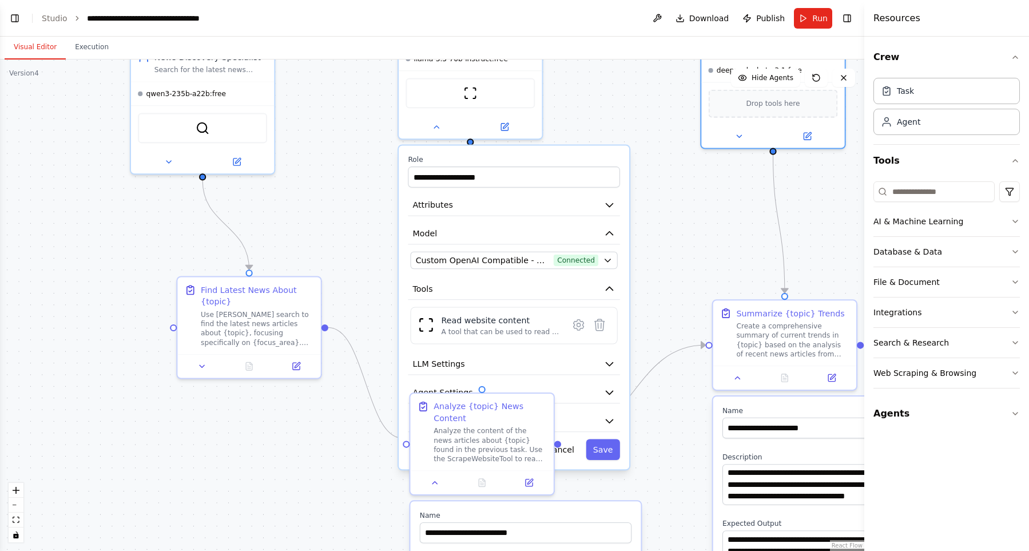
drag, startPoint x: 718, startPoint y: 268, endPoint x: 692, endPoint y: 220, distance: 55.3
click at [696, 216] on div ".deletable-edge-delete-btn { width: 20px; height: 20px; border: 0px solid #ffff…" at bounding box center [432, 305] width 864 height 491
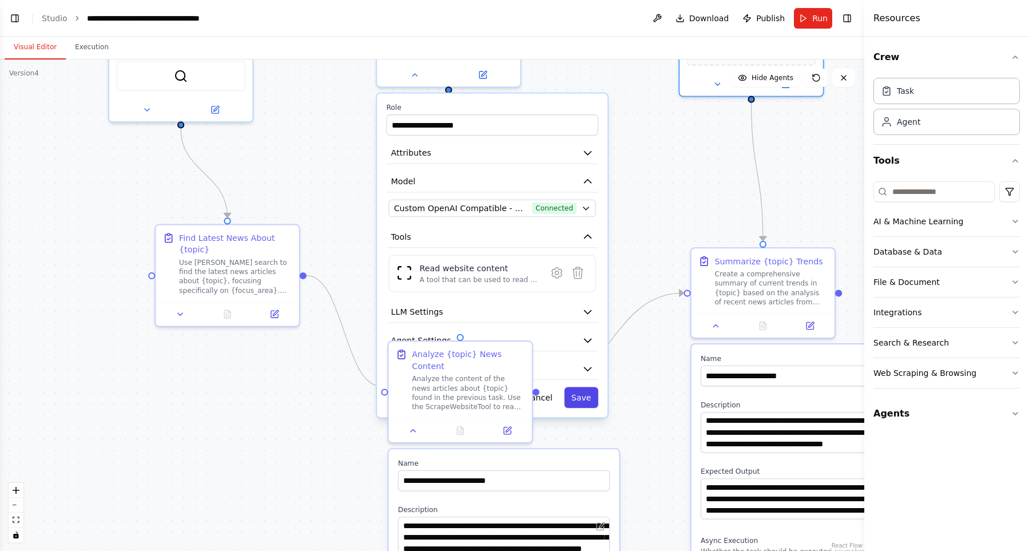
click at [585, 398] on button "Save" at bounding box center [581, 397] width 34 height 21
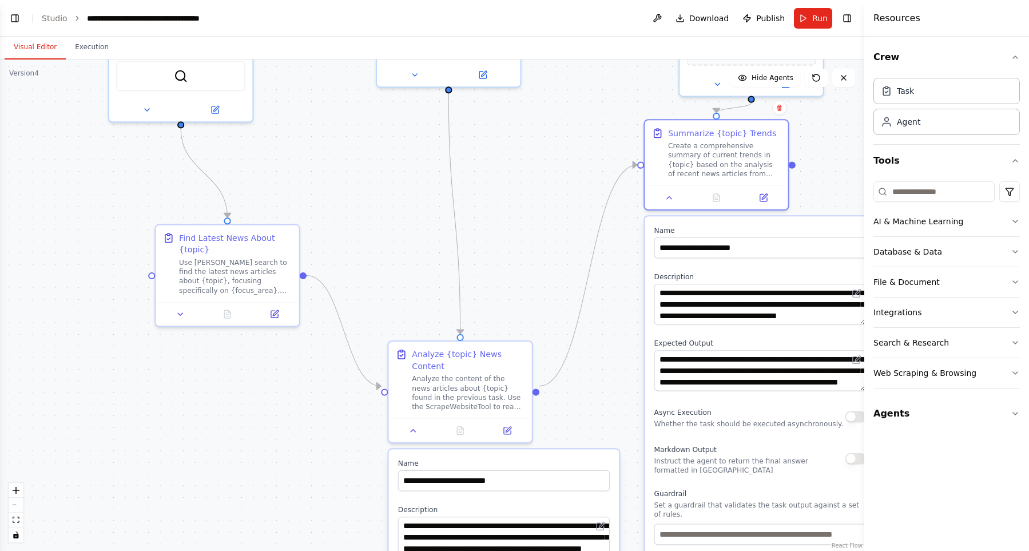
drag, startPoint x: 707, startPoint y: 364, endPoint x: 663, endPoint y: 236, distance: 134.8
click at [663, 236] on div "**********" at bounding box center [761, 241] width 212 height 33
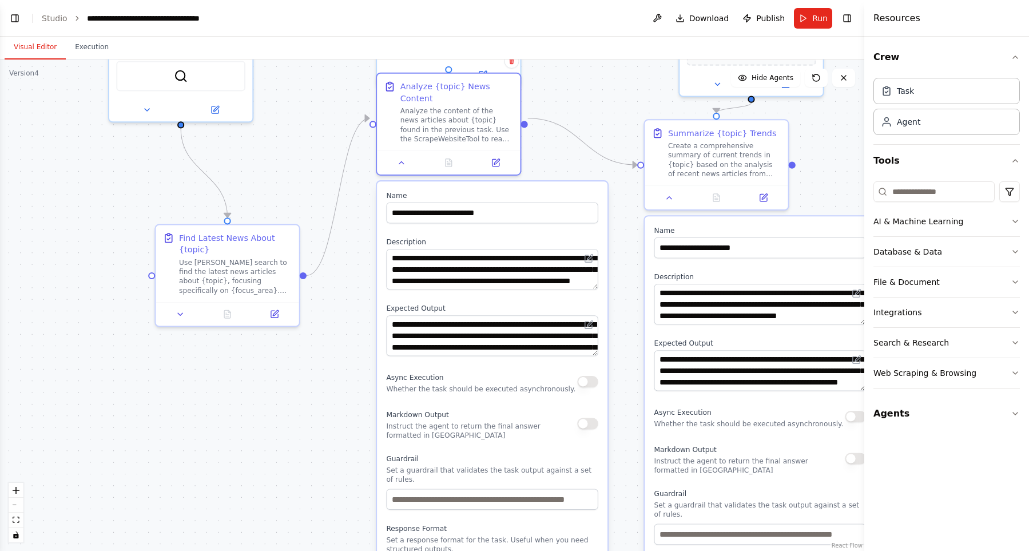
drag, startPoint x: 573, startPoint y: 458, endPoint x: 553, endPoint y: 256, distance: 203.0
click at [558, 191] on div "**********" at bounding box center [492, 207] width 212 height 33
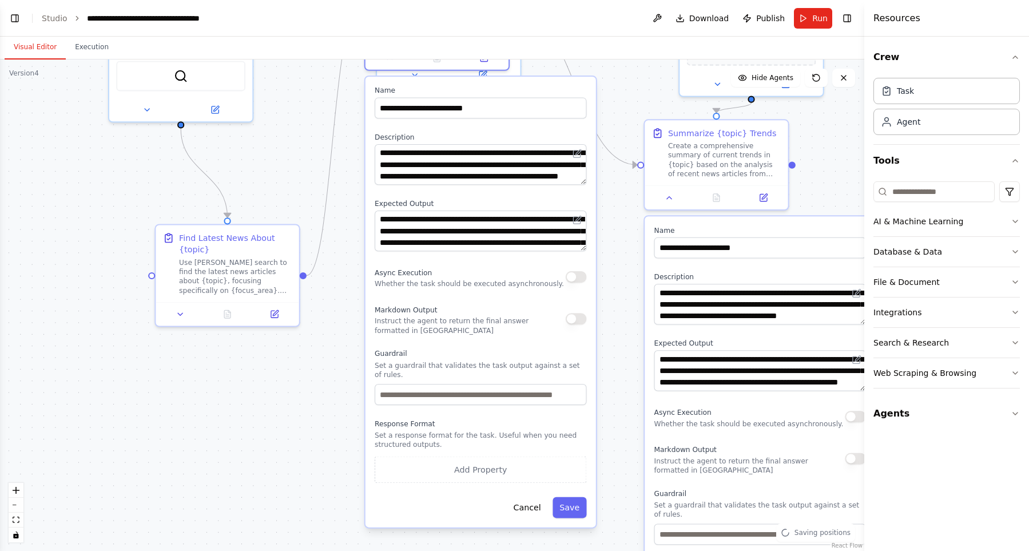
drag, startPoint x: 488, startPoint y: 403, endPoint x: 480, endPoint y: 321, distance: 82.2
click at [480, 321] on div "**********" at bounding box center [481, 302] width 231 height 451
click at [572, 497] on button "Save" at bounding box center [570, 507] width 34 height 21
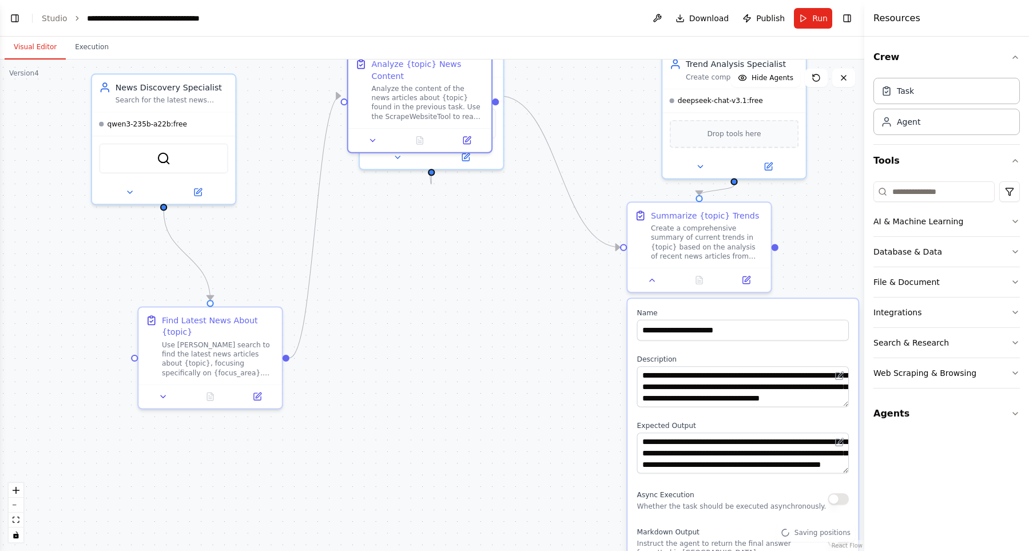
drag, startPoint x: 572, startPoint y: 358, endPoint x: 564, endPoint y: 403, distance: 46.5
click at [551, 473] on div ".deletable-edge-delete-btn { width: 20px; height: 20px; border: 0px solid #ffff…" at bounding box center [432, 305] width 864 height 491
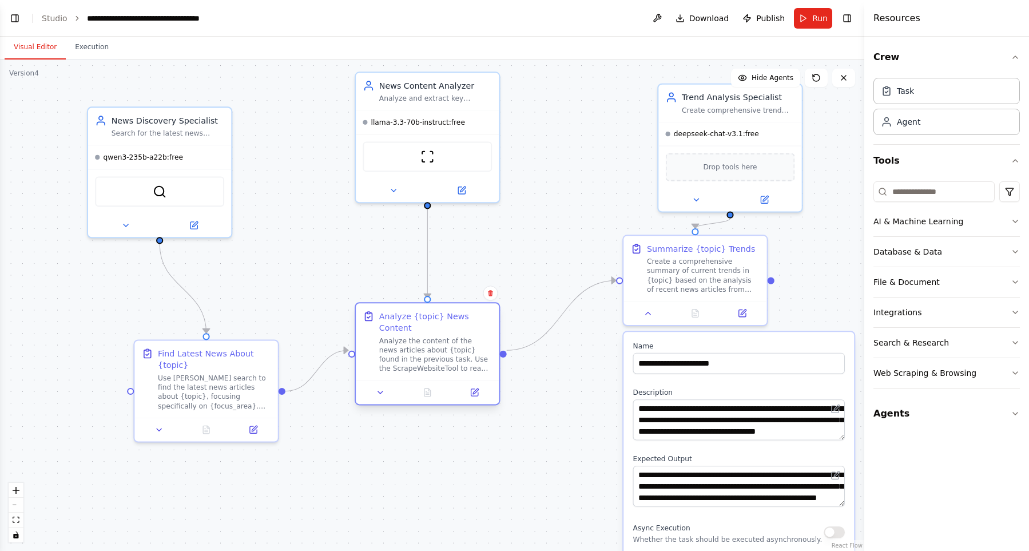
drag, startPoint x: 444, startPoint y: 126, endPoint x: 455, endPoint y: 394, distance: 268.0
click at [455, 373] on div "Analyze the content of the news articles about {topic} found in the previous ta…" at bounding box center [435, 354] width 113 height 37
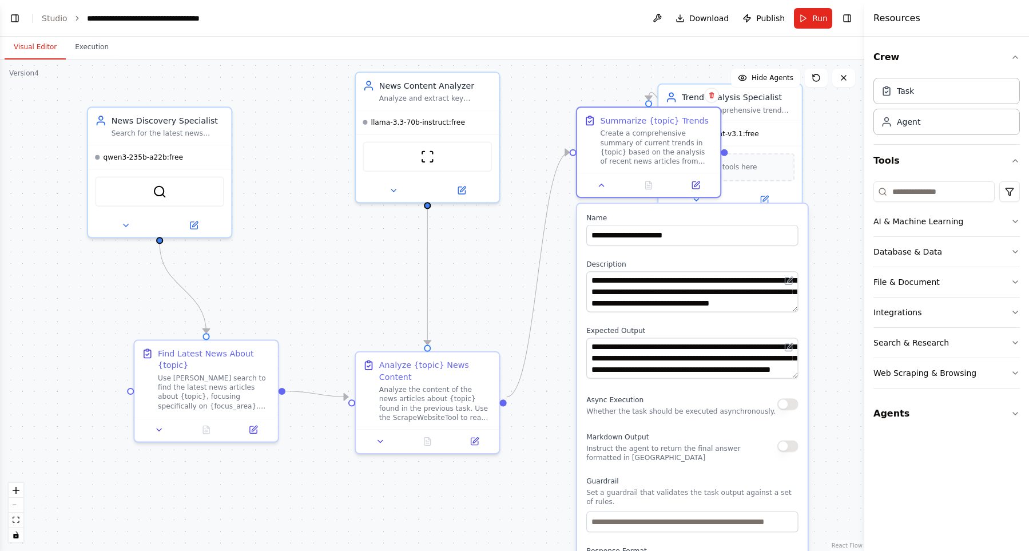
drag, startPoint x: 653, startPoint y: 207, endPoint x: 667, endPoint y: 237, distance: 33.8
click at [679, 146] on div "Create a comprehensive summary of current trends in {topic} based on the analys…" at bounding box center [657, 147] width 113 height 37
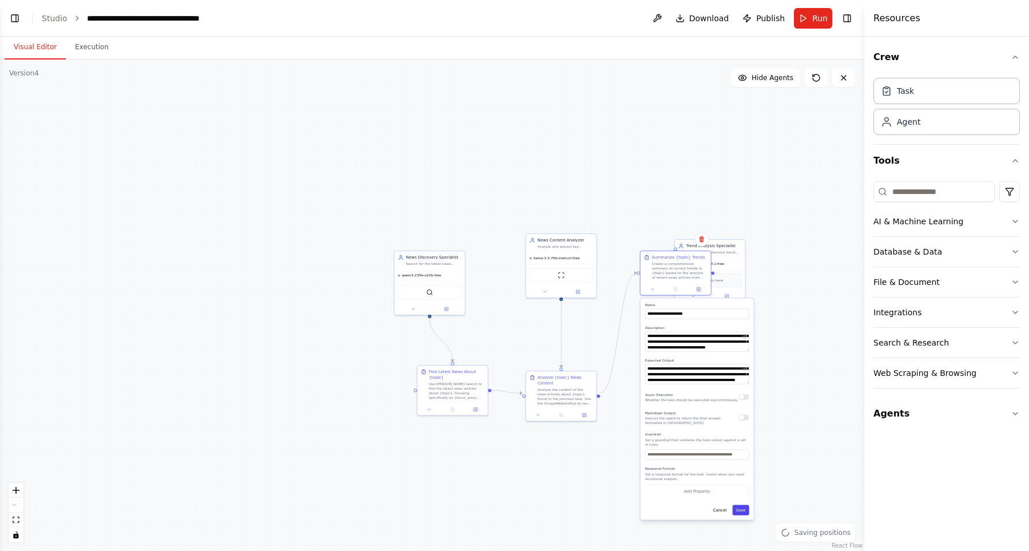
click at [744, 506] on button "Save" at bounding box center [740, 510] width 17 height 10
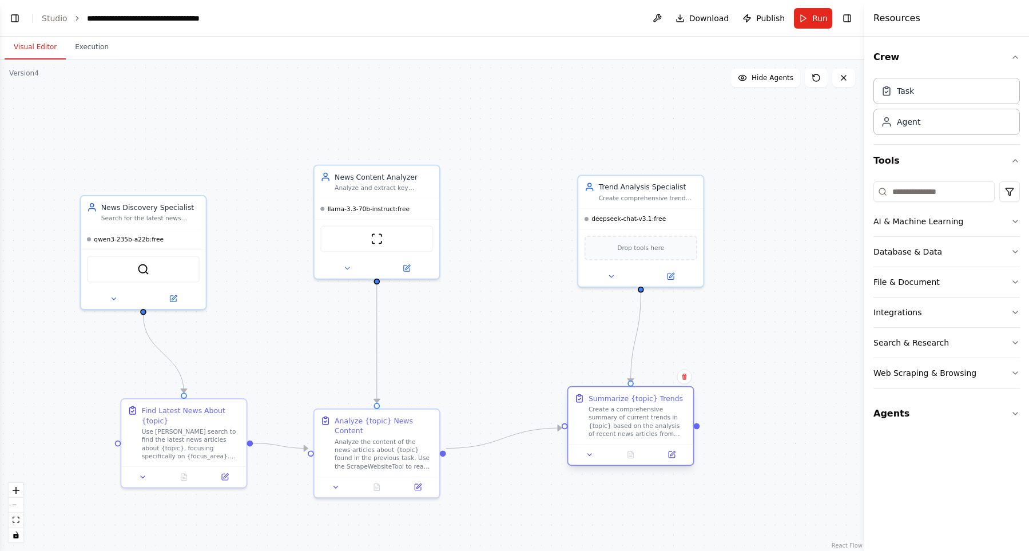
drag, startPoint x: 609, startPoint y: 336, endPoint x: 642, endPoint y: 415, distance: 85.6
click at [642, 415] on div "Create a comprehensive summary of current trends in {topic} based on the analys…" at bounding box center [638, 422] width 98 height 33
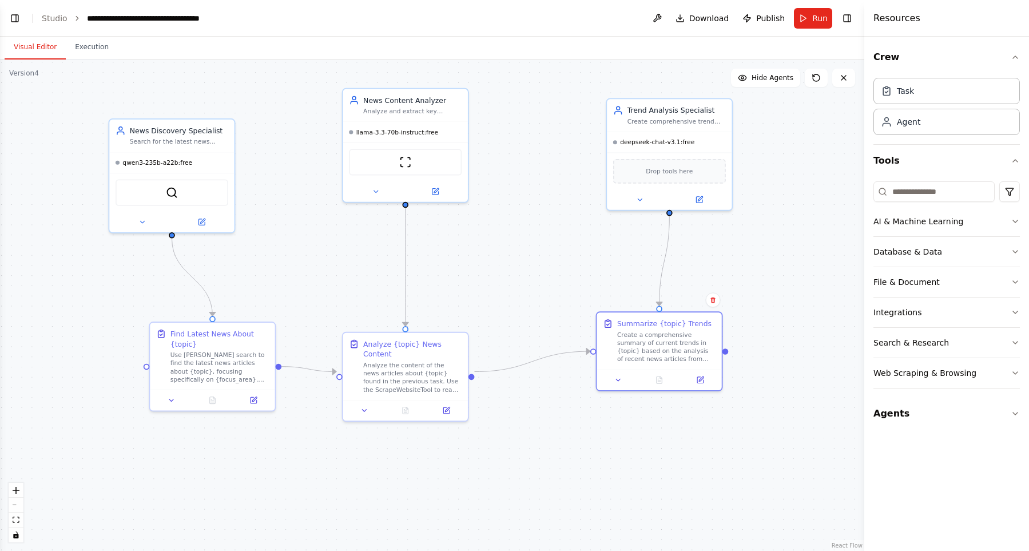
drag, startPoint x: 743, startPoint y: 373, endPoint x: 788, endPoint y: 253, distance: 128.4
click at [788, 253] on div ".deletable-edge-delete-btn { width: 20px; height: 20px; border: 0px solid #ffff…" at bounding box center [432, 305] width 864 height 491
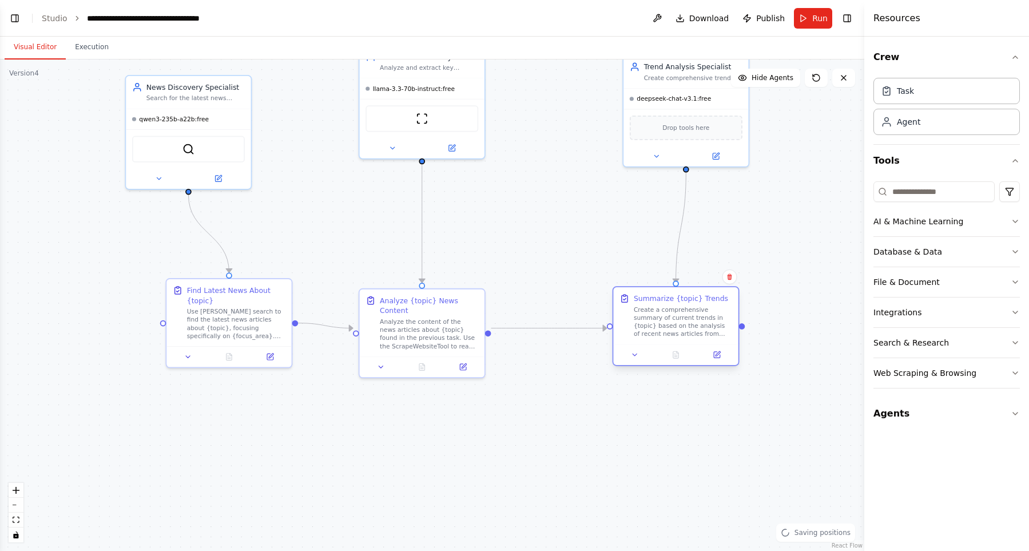
drag, startPoint x: 675, startPoint y: 321, endPoint x: 668, endPoint y: 330, distance: 11.8
click at [668, 330] on div "Create a comprehensive summary of current trends in {topic} based on the analys…" at bounding box center [683, 322] width 98 height 33
click at [820, 339] on div ".deletable-edge-delete-btn { width: 20px; height: 20px; border: 0px solid #ffff…" at bounding box center [432, 305] width 864 height 491
click at [746, 327] on div ".deletable-edge-delete-btn { width: 20px; height: 20px; border: 0px solid #ffff…" at bounding box center [432, 305] width 864 height 491
click at [828, 285] on div ".deletable-edge-delete-btn { width: 20px; height: 20px; border: 0px solid #ffff…" at bounding box center [432, 305] width 864 height 491
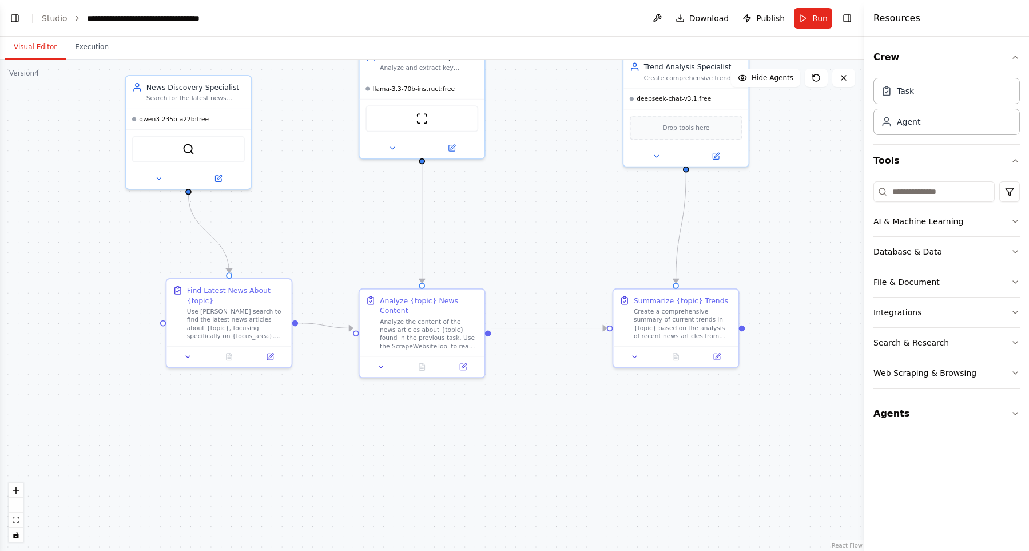
click at [799, 186] on div ".deletable-edge-delete-btn { width: 20px; height: 20px; border: 0px solid #ffff…" at bounding box center [432, 305] width 864 height 491
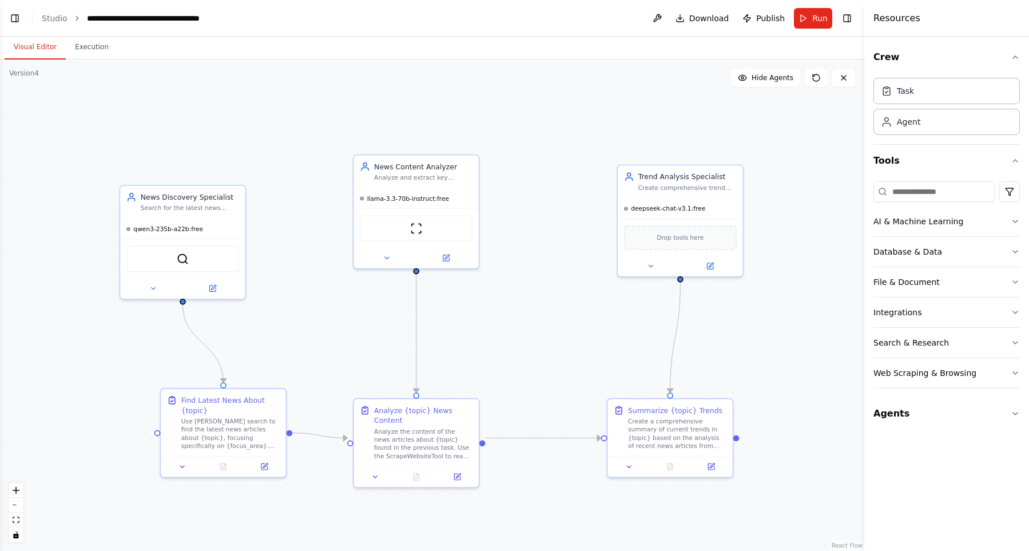
drag, startPoint x: 835, startPoint y: 265, endPoint x: 811, endPoint y: 294, distance: 37.4
click at [811, 294] on div ".deletable-edge-delete-btn { width: 20px; height: 20px; border: 0px solid #ffff…" at bounding box center [432, 305] width 864 height 491
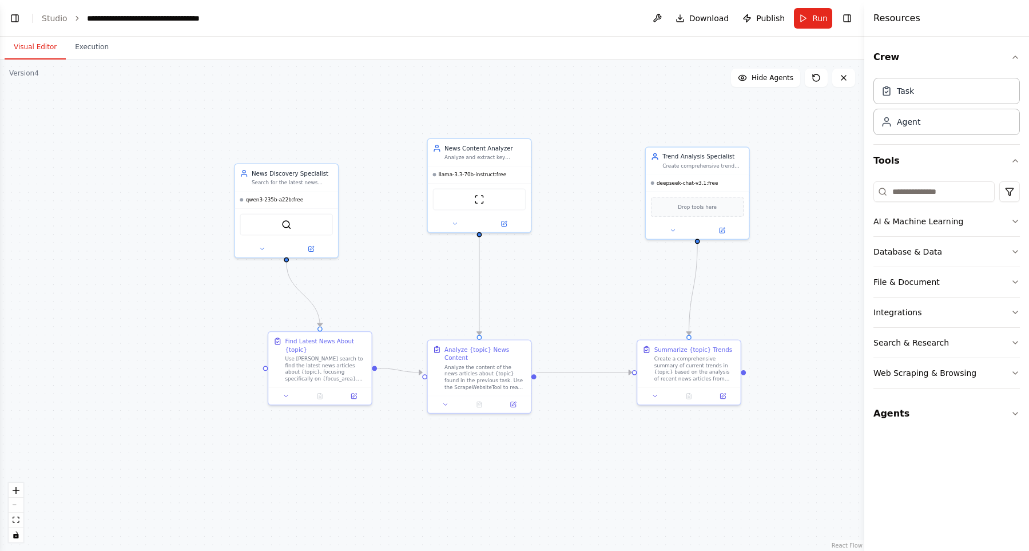
drag, startPoint x: 542, startPoint y: 303, endPoint x: 551, endPoint y: 275, distance: 28.9
click at [551, 275] on div ".deletable-edge-delete-btn { width: 20px; height: 20px; border: 0px solid #ffff…" at bounding box center [432, 305] width 864 height 491
click at [918, 19] on div "Resources" at bounding box center [946, 18] width 165 height 37
drag, startPoint x: 539, startPoint y: 170, endPoint x: 550, endPoint y: 174, distance: 11.4
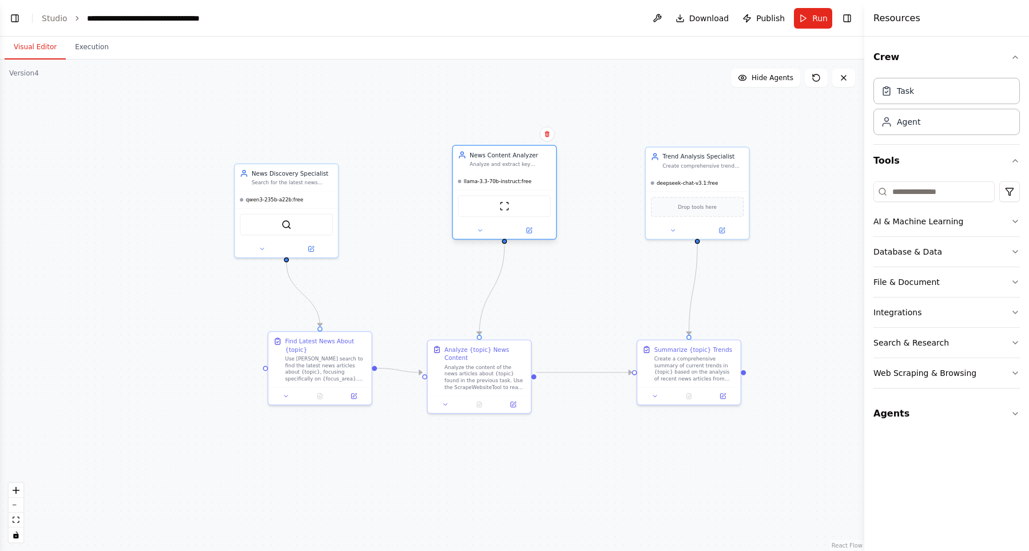
click at [550, 168] on div "Analyze and extract key insights from news articles about {topic}, focusing on …" at bounding box center [510, 164] width 81 height 7
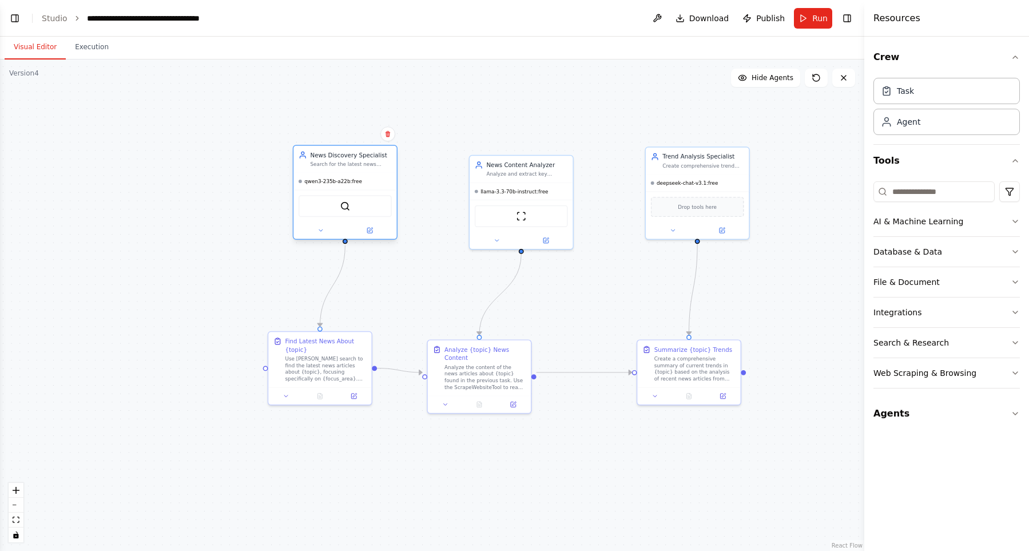
drag, startPoint x: 340, startPoint y: 190, endPoint x: 351, endPoint y: 190, distance: 10.9
click at [351, 168] on div "Search for the latest news about {topic} using Serper search, focusing on findi…" at bounding box center [351, 164] width 81 height 7
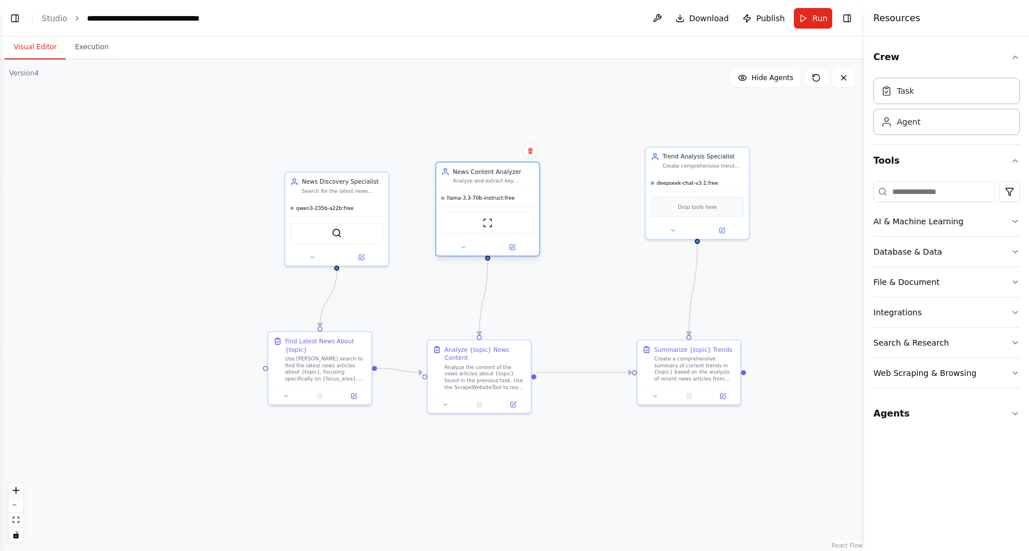
drag, startPoint x: 518, startPoint y: 175, endPoint x: 489, endPoint y: 181, distance: 29.8
click at [489, 181] on div "News Content Analyzer Analyze and extract key insights from news articles about…" at bounding box center [487, 175] width 103 height 27
click at [586, 302] on div ".deletable-edge-delete-btn { width: 20px; height: 20px; border: 0px solid #ffff…" at bounding box center [432, 305] width 864 height 491
drag, startPoint x: 336, startPoint y: 364, endPoint x: 350, endPoint y: 365, distance: 13.7
click at [350, 365] on div "Use Serper search to find the latest news articles about {topic}, focusing spec…" at bounding box center [342, 367] width 81 height 27
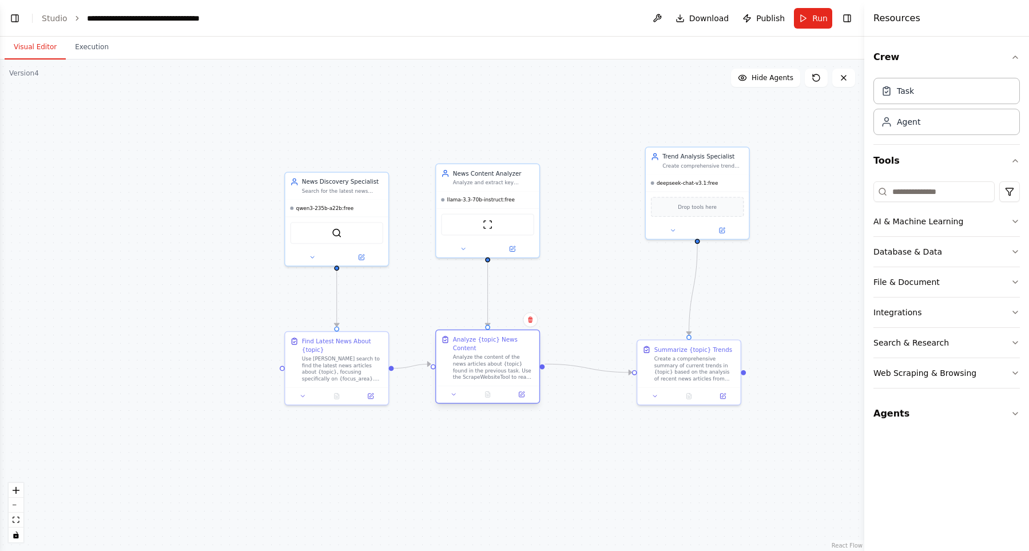
drag, startPoint x: 471, startPoint y: 370, endPoint x: 477, endPoint y: 364, distance: 8.5
click at [477, 364] on div "Analyze the content of the news articles about {topic} found in the previous ta…" at bounding box center [493, 367] width 81 height 27
drag, startPoint x: 348, startPoint y: 362, endPoint x: 351, endPoint y: 355, distance: 7.7
click at [351, 355] on div "Use Serper search to find the latest news articles about {topic}, focusing spec…" at bounding box center [342, 359] width 81 height 27
click at [498, 458] on div ".deletable-edge-delete-btn { width: 20px; height: 20px; border: 0px solid #ffff…" at bounding box center [432, 305] width 864 height 491
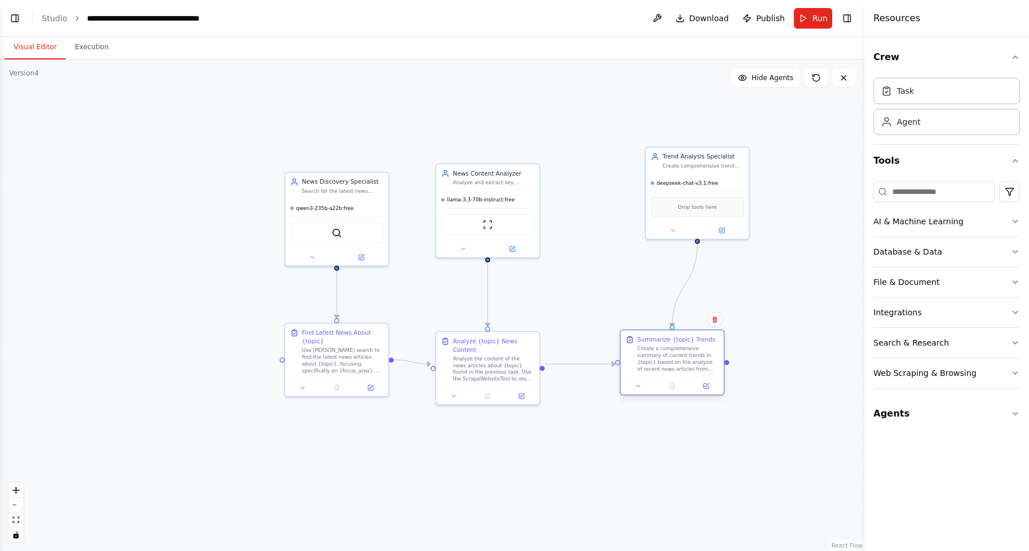
drag, startPoint x: 669, startPoint y: 370, endPoint x: 652, endPoint y: 365, distance: 17.4
click at [652, 365] on div "Create a comprehensive summary of current trends in {topic} based on the analys…" at bounding box center [677, 359] width 81 height 27
drag, startPoint x: 350, startPoint y: 348, endPoint x: 355, endPoint y: 354, distance: 7.7
click at [355, 354] on div "Use Serper search to find the latest news articles about {topic}, focusing spec…" at bounding box center [351, 367] width 81 height 27
click at [381, 362] on div "Use Serper search to find the latest news articles about {topic}, focusing spec…" at bounding box center [351, 359] width 81 height 27
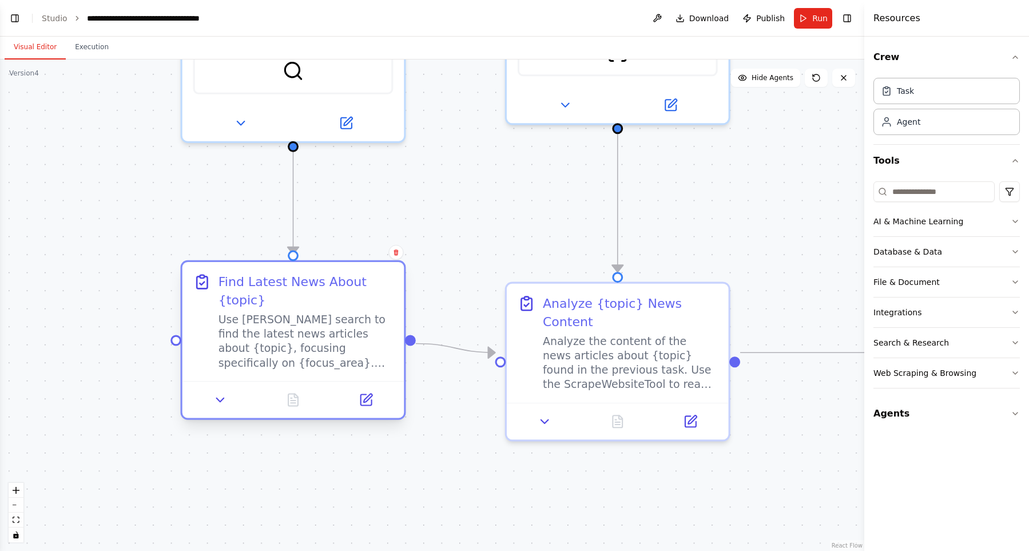
drag, startPoint x: 382, startPoint y: 370, endPoint x: 363, endPoint y: 359, distance: 22.3
click at [363, 359] on div "Use Serper search to find the latest news articles about {topic}, focusing spec…" at bounding box center [306, 341] width 175 height 58
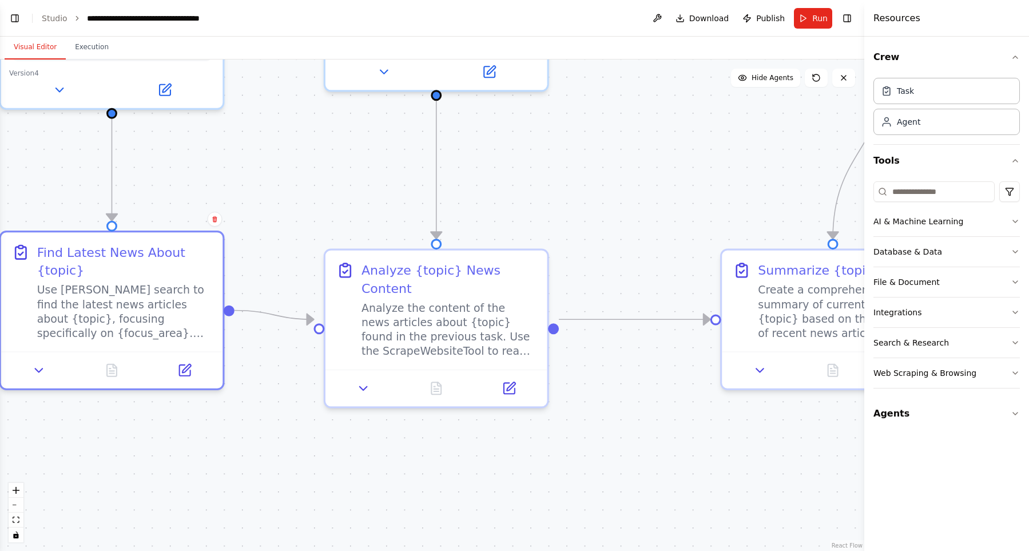
drag, startPoint x: 796, startPoint y: 426, endPoint x: 604, endPoint y: 393, distance: 195.6
click at [604, 393] on div ".deletable-edge-delete-btn { width: 20px; height: 20px; border: 0px solid #ffff…" at bounding box center [432, 305] width 864 height 491
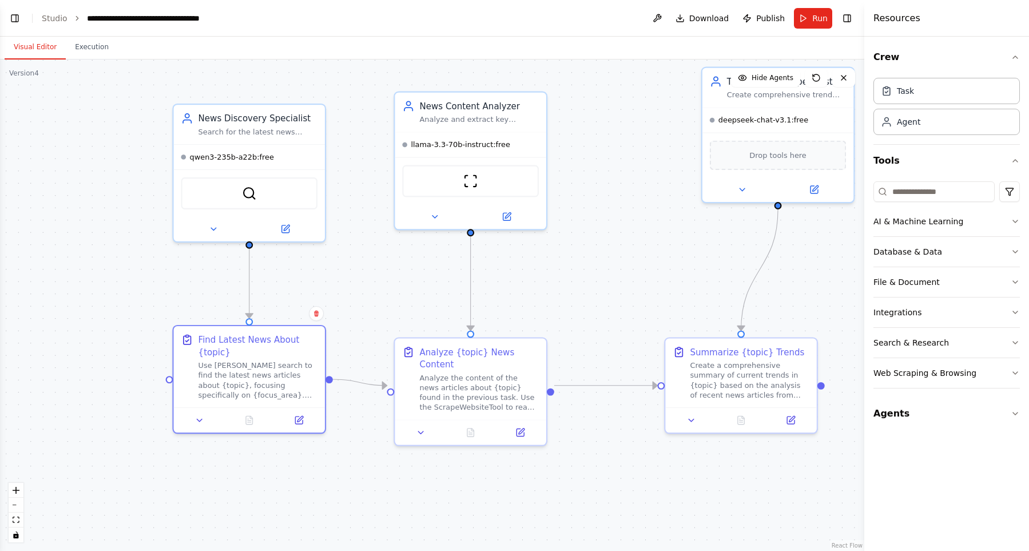
drag, startPoint x: 669, startPoint y: 172, endPoint x: 651, endPoint y: 239, distance: 69.8
click at [651, 239] on div ".deletable-edge-delete-btn { width: 20px; height: 20px; border: 0px solid #ffff…" at bounding box center [432, 305] width 864 height 491
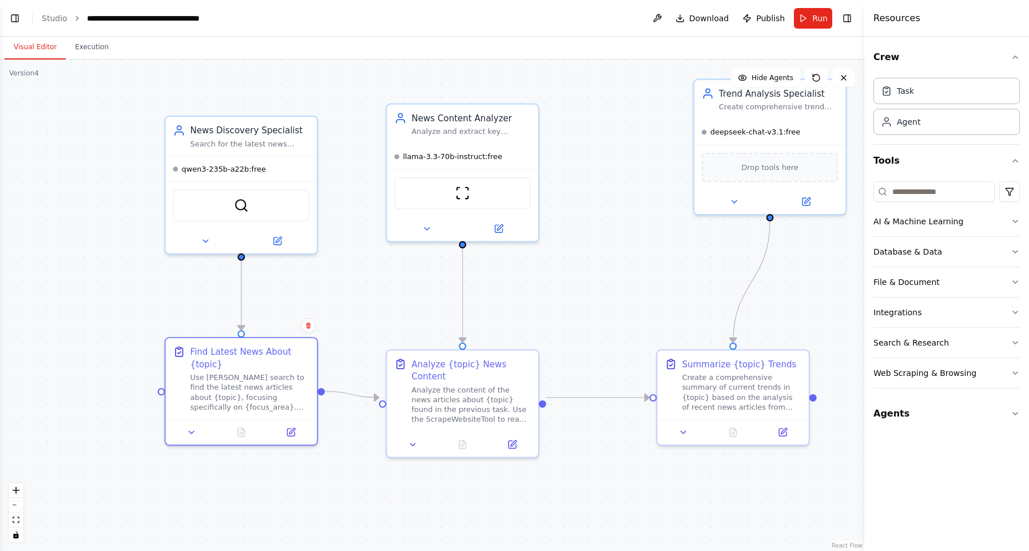
drag, startPoint x: 629, startPoint y: 219, endPoint x: 521, endPoint y: 342, distance: 163.8
click at [521, 342] on div ".deletable-edge-delete-btn { width: 20px; height: 20px; border: 0px solid #ffff…" at bounding box center [432, 305] width 864 height 491
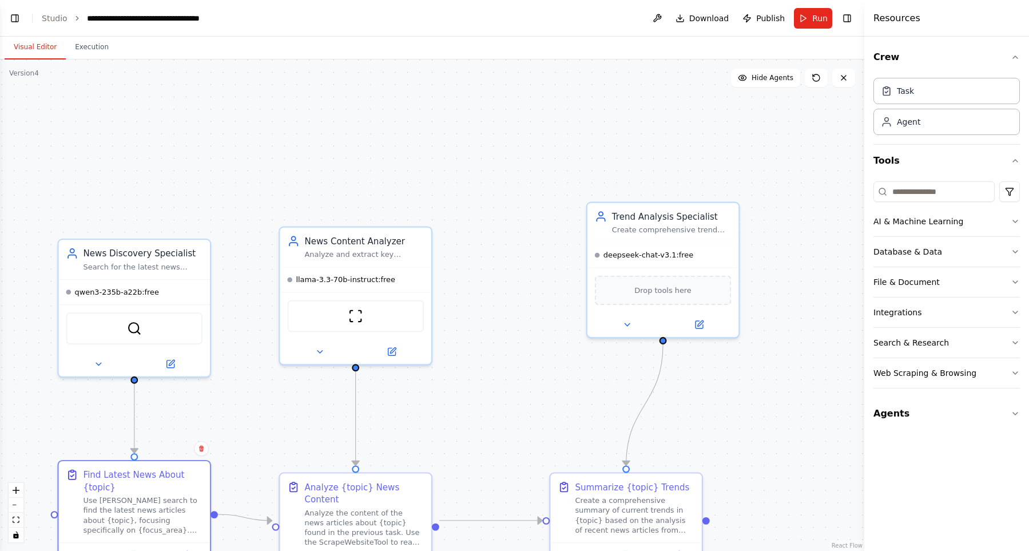
drag, startPoint x: 488, startPoint y: 316, endPoint x: 577, endPoint y: 252, distance: 109.7
click at [577, 251] on div ".deletable-edge-delete-btn { width: 20px; height: 20px; border: 0px solid #ffff…" at bounding box center [432, 305] width 864 height 491
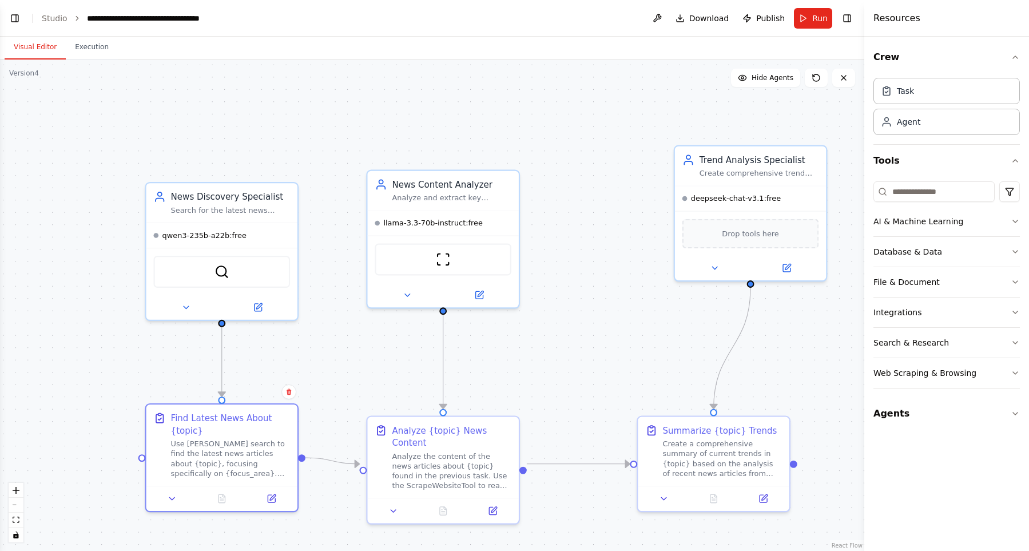
drag, startPoint x: 630, startPoint y: 237, endPoint x: 621, endPoint y: 262, distance: 27.0
click at [621, 262] on div ".deletable-edge-delete-btn { width: 20px; height: 20px; border: 0px solid #ffff…" at bounding box center [432, 305] width 864 height 491
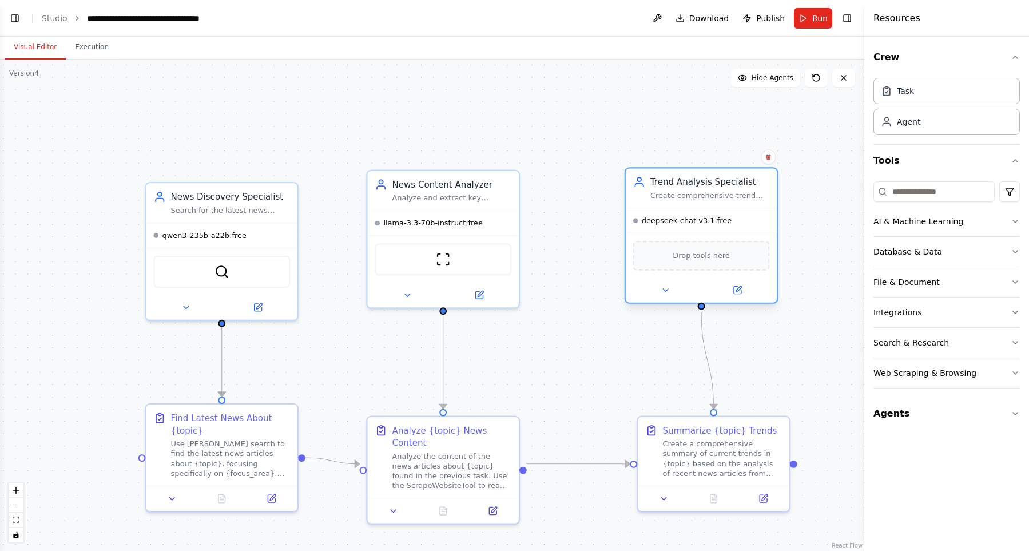
drag, startPoint x: 754, startPoint y: 192, endPoint x: 713, endPoint y: 224, distance: 52.5
click at [713, 224] on div "deepseek-chat-v3.1:free" at bounding box center [701, 220] width 151 height 25
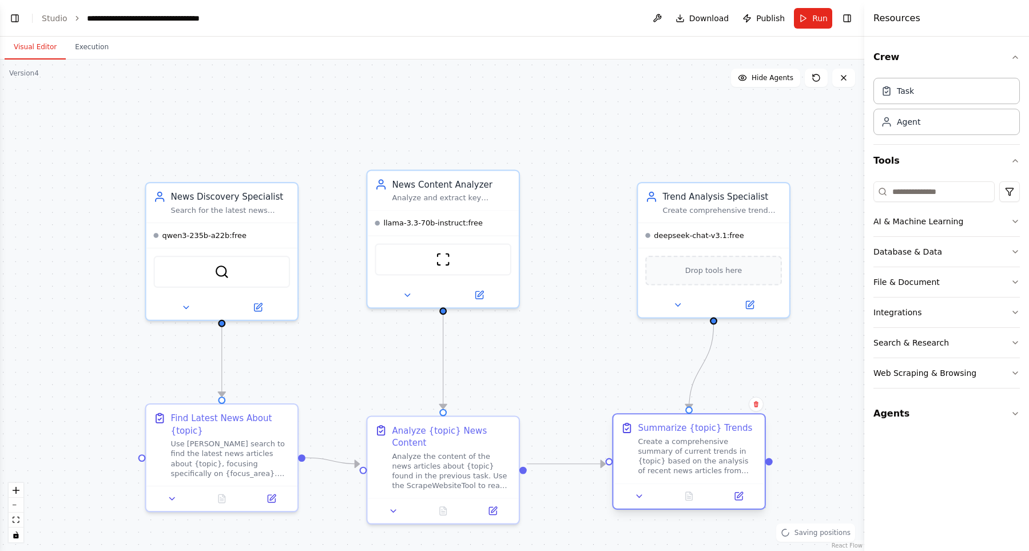
drag, startPoint x: 744, startPoint y: 465, endPoint x: 723, endPoint y: 466, distance: 20.6
click at [723, 466] on div "Create a comprehensive summary of current trends in {topic} based on the analys…" at bounding box center [698, 456] width 120 height 39
click at [814, 379] on div ".deletable-edge-delete-btn { width: 20px; height: 20px; border: 0px solid #ffff…" at bounding box center [432, 305] width 864 height 491
